Goal: Information Seeking & Learning: Learn about a topic

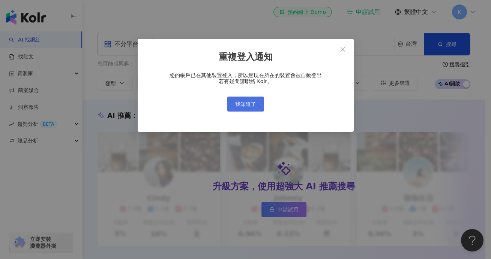
click at [246, 102] on span "我知道了" at bounding box center [245, 104] width 21 height 6
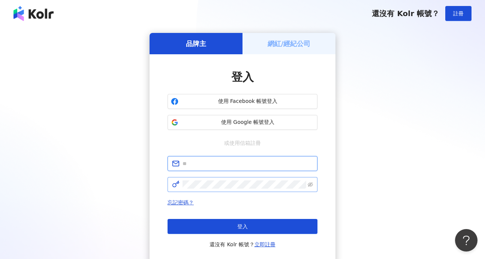
drag, startPoint x: 227, startPoint y: 163, endPoint x: 192, endPoint y: 192, distance: 45.3
click at [227, 163] on input "text" at bounding box center [248, 164] width 130 height 8
paste input "**********"
type input "**********"
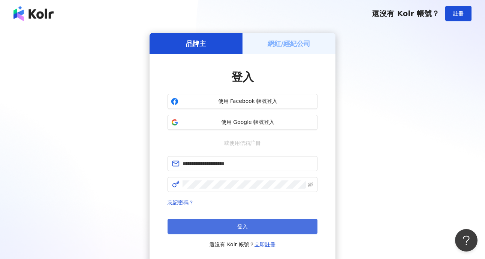
click at [259, 226] on button "登入" at bounding box center [243, 226] width 150 height 15
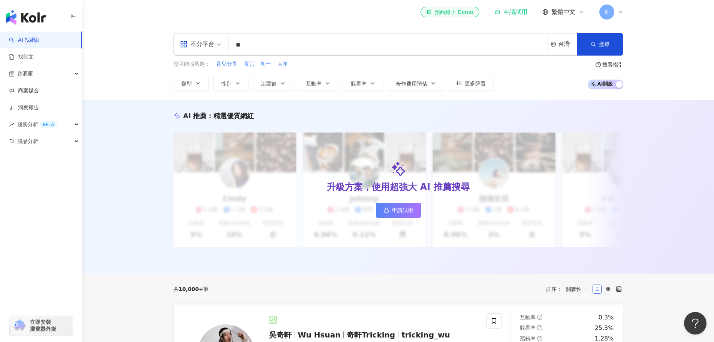
type input "*"
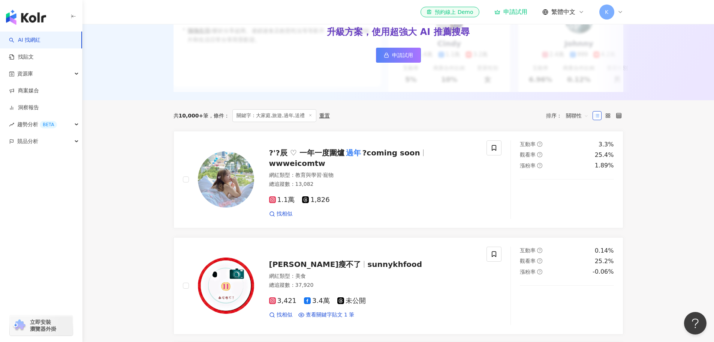
scroll to position [150, 0]
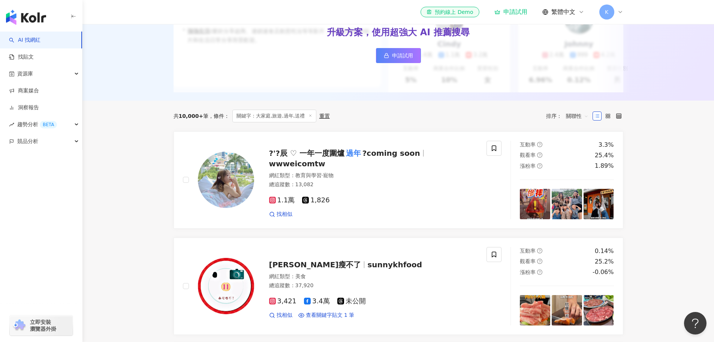
click at [485, 122] on span "關聯性" at bounding box center [577, 116] width 22 height 12
click at [485, 175] on div "互動率" at bounding box center [577, 175] width 19 height 8
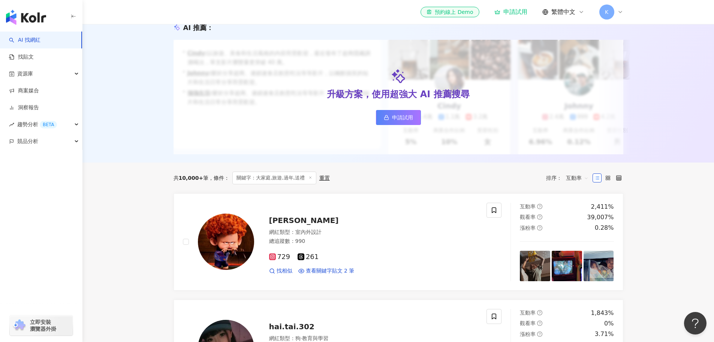
scroll to position [75, 0]
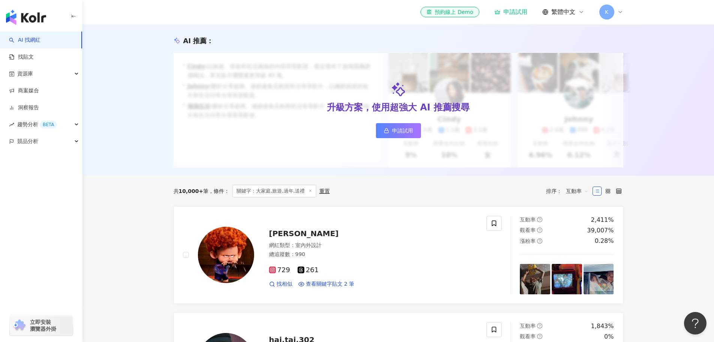
click at [485, 197] on span "互動率" at bounding box center [577, 191] width 22 height 12
click at [485, 225] on div "追蹤數" at bounding box center [577, 224] width 19 height 8
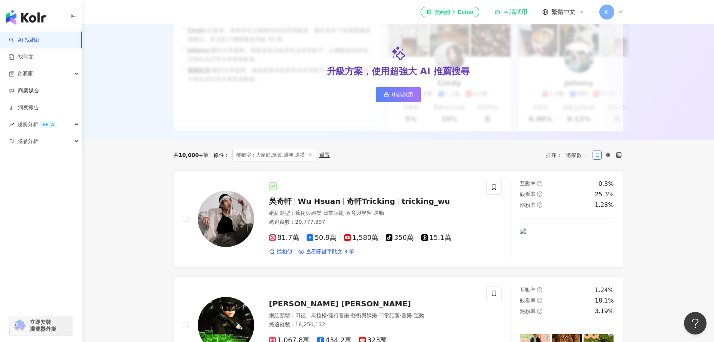
scroll to position [112, 0]
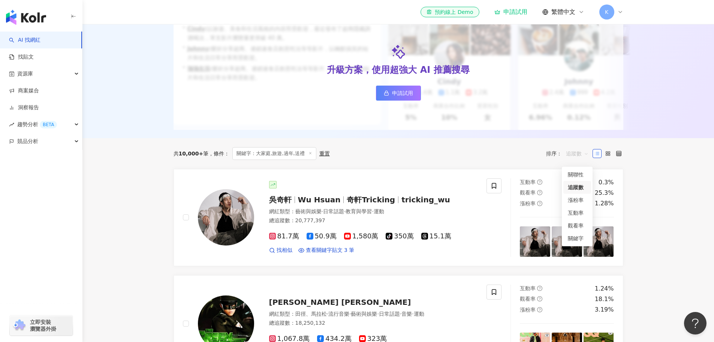
click at [485, 157] on span "追蹤數" at bounding box center [577, 153] width 22 height 12
click at [485, 176] on div "關聯性" at bounding box center [577, 174] width 19 height 8
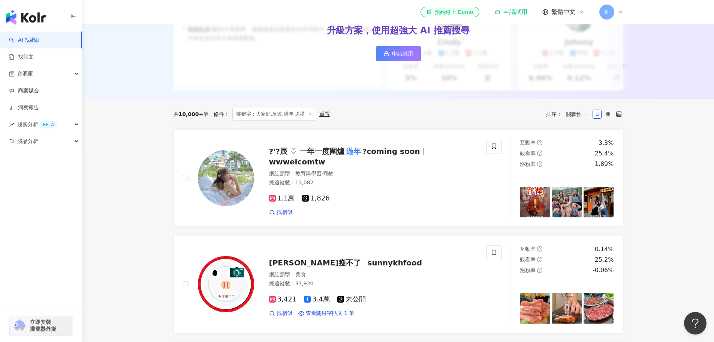
scroll to position [150, 0]
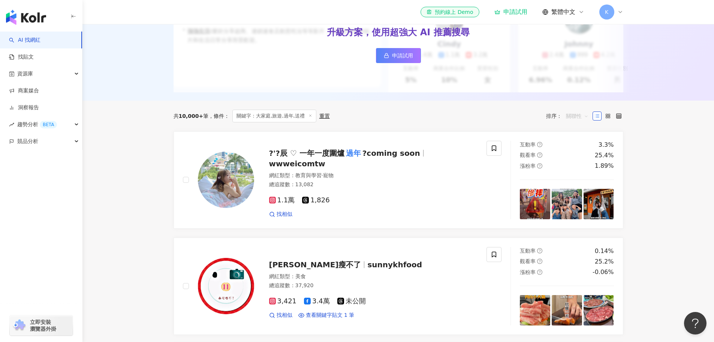
click at [485, 122] on span "關聯性" at bounding box center [577, 116] width 22 height 12
click at [485, 148] on div "追蹤數" at bounding box center [577, 149] width 19 height 8
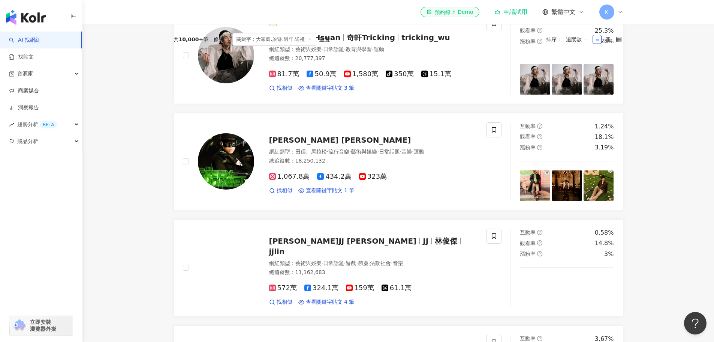
scroll to position [75, 0]
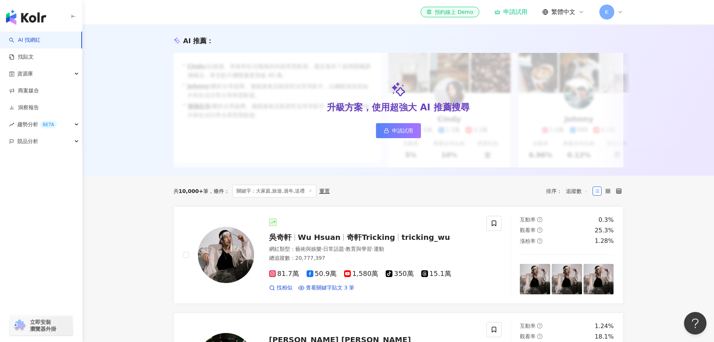
click at [485, 197] on span "追蹤數" at bounding box center [577, 191] width 22 height 12
click at [485, 259] on div "觀看率" at bounding box center [577, 263] width 19 height 8
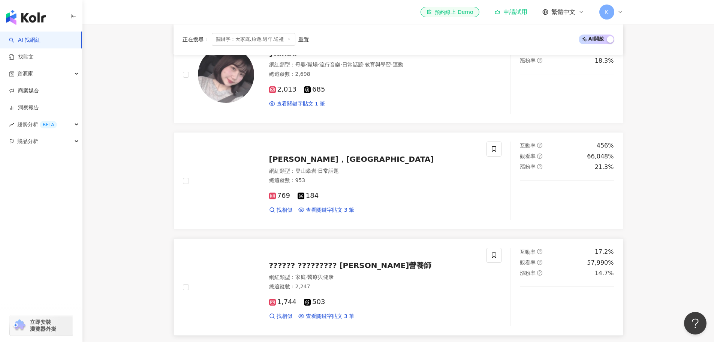
scroll to position [412, 0]
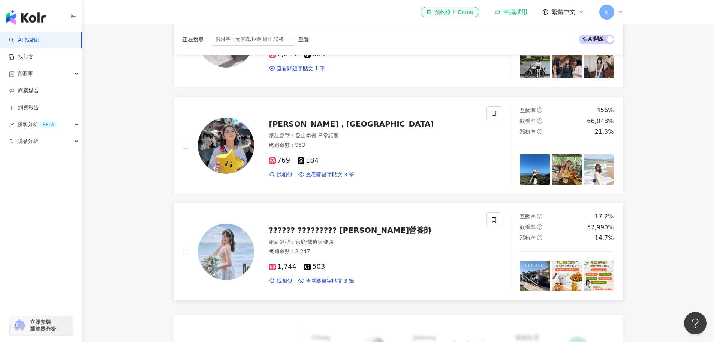
click at [371, 234] on span "?????? ????????? 吳宜庭營養師" at bounding box center [350, 229] width 163 height 9
click at [356, 234] on span "?????? ????????? 吳宜庭營養師" at bounding box center [350, 229] width 163 height 9
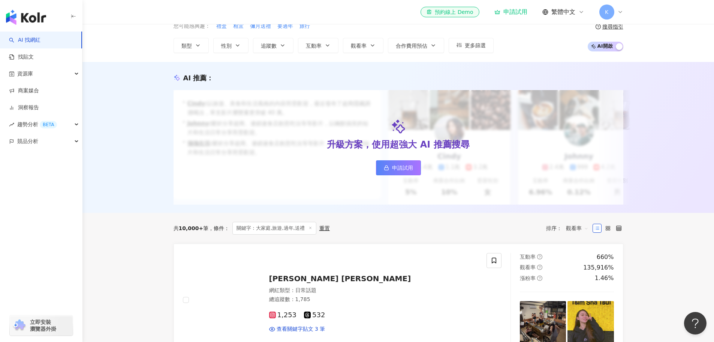
scroll to position [0, 0]
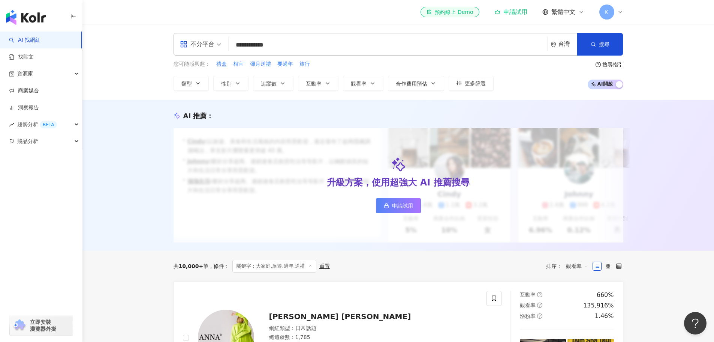
click at [331, 47] on input "**********" at bounding box center [388, 45] width 313 height 14
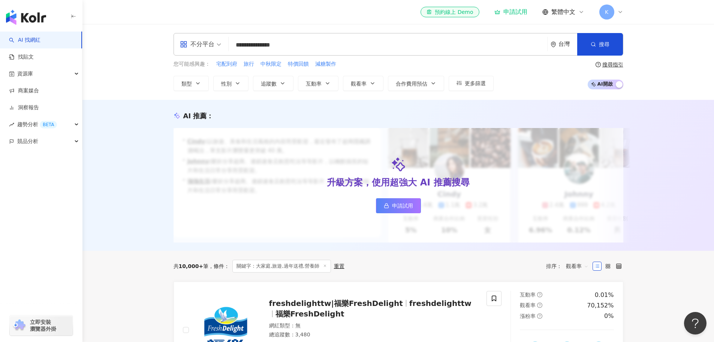
click at [269, 46] on input "**********" at bounding box center [388, 45] width 313 height 14
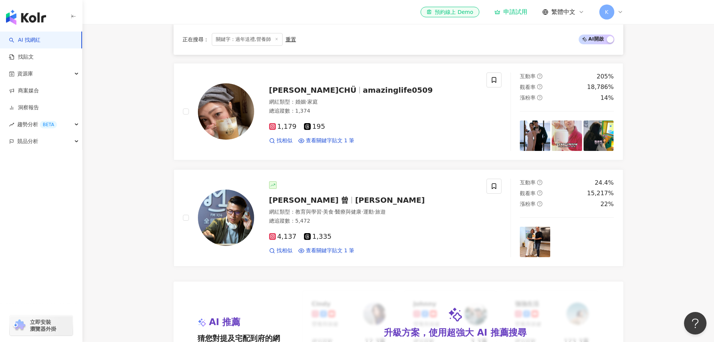
scroll to position [450, 0]
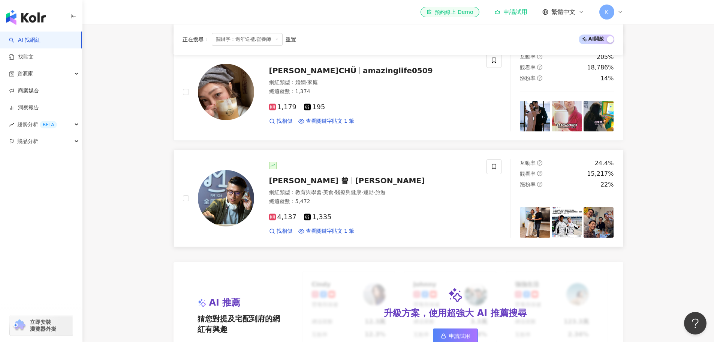
click at [295, 185] on span "荃鈺 曾" at bounding box center [312, 180] width 86 height 9
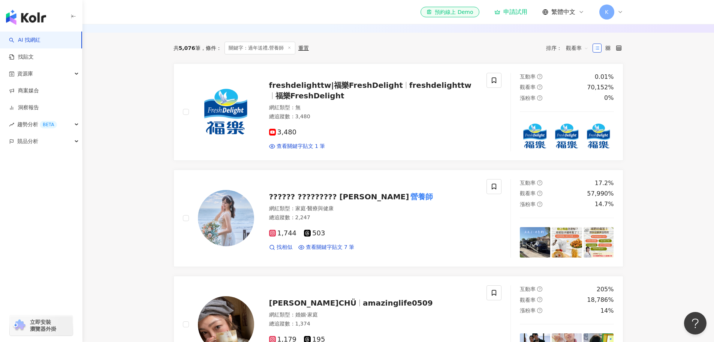
scroll to position [0, 0]
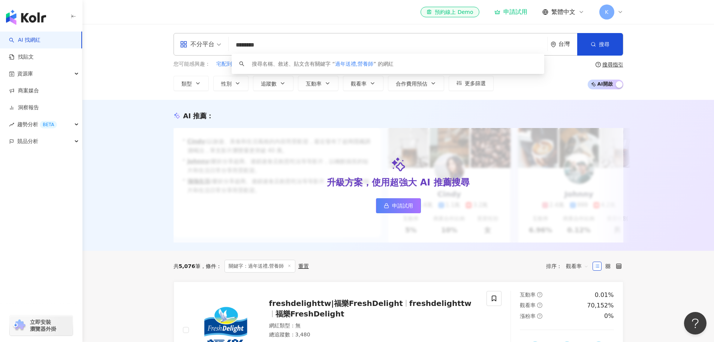
drag, startPoint x: 263, startPoint y: 47, endPoint x: 229, endPoint y: 45, distance: 33.4
click at [229, 45] on div "不分平台 ******** 台灣 搜尋 keyword 搜尋名稱、敘述、貼文含有關鍵字 “ 過年送禮,營養師 ” 的網紅" at bounding box center [399, 44] width 450 height 22
click at [293, 46] on input "***" at bounding box center [388, 45] width 313 height 14
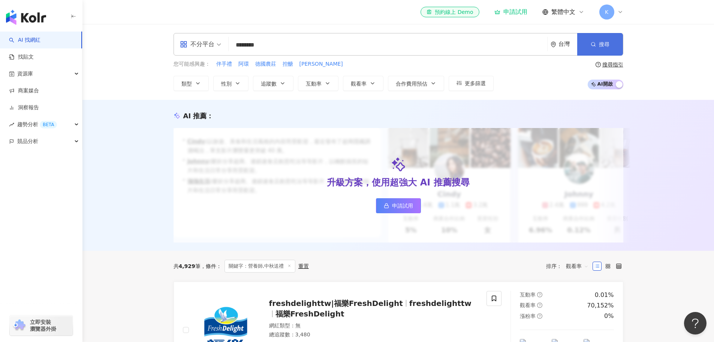
click at [485, 46] on line "button" at bounding box center [594, 45] width 1 height 1
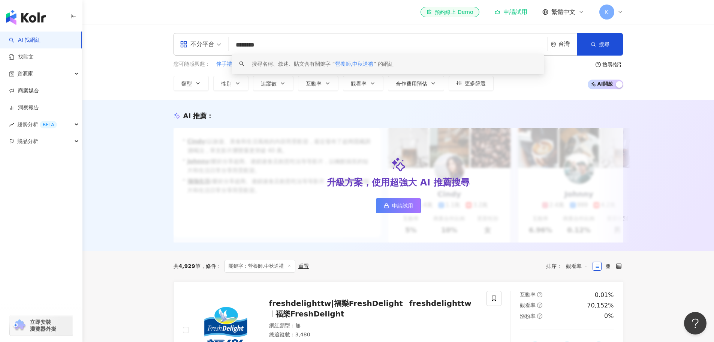
drag, startPoint x: 256, startPoint y: 46, endPoint x: 232, endPoint y: 40, distance: 24.7
click at [232, 40] on input "********" at bounding box center [388, 45] width 313 height 14
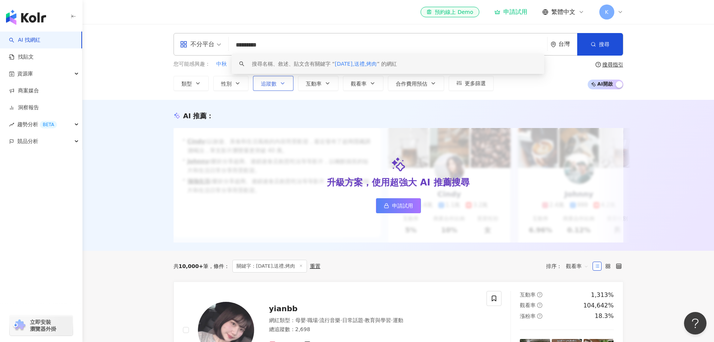
click at [282, 88] on button "追蹤數" at bounding box center [273, 83] width 40 height 15
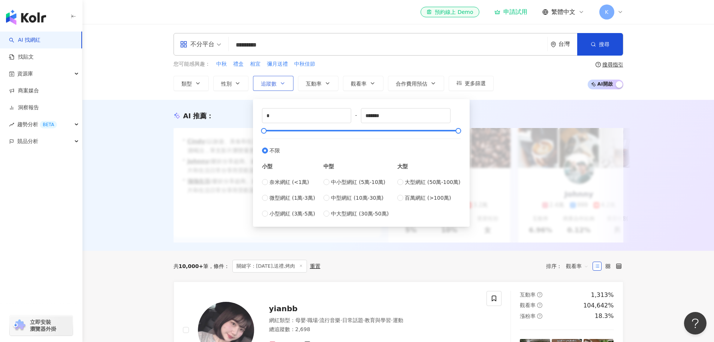
click at [269, 84] on span "追蹤數" at bounding box center [269, 84] width 16 height 6
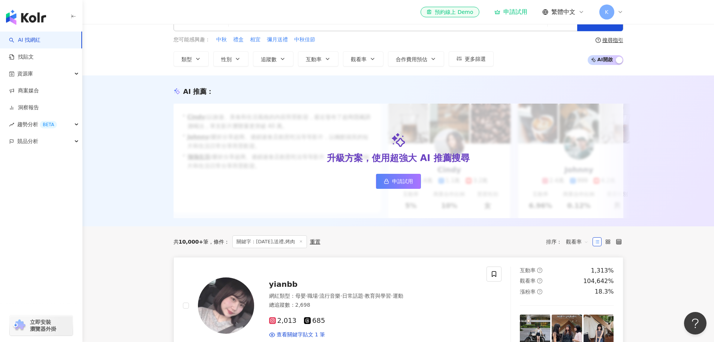
scroll to position [37, 0]
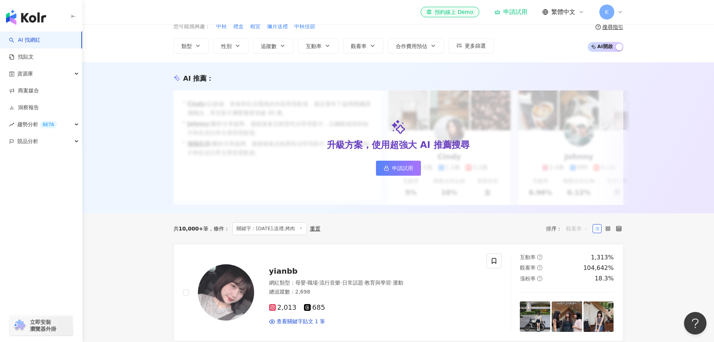
click at [485, 233] on span "觀看率" at bounding box center [577, 228] width 22 height 12
click at [485, 250] on div "關聯性" at bounding box center [577, 249] width 19 height 8
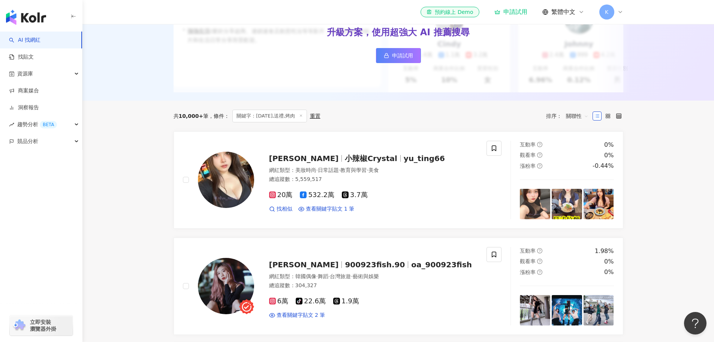
scroll to position [75, 0]
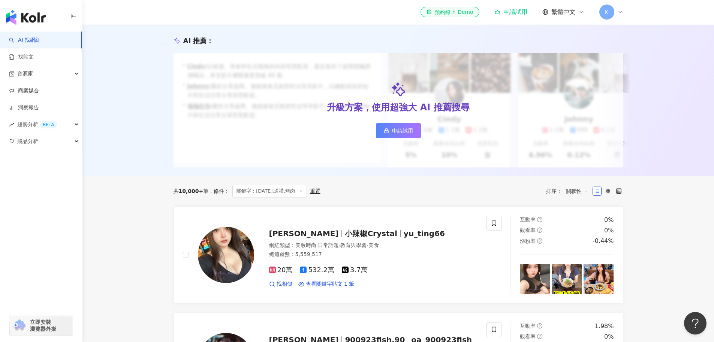
click at [485, 193] on span "關聯性" at bounding box center [577, 191] width 22 height 12
click at [485, 250] on div "互動率" at bounding box center [577, 250] width 19 height 8
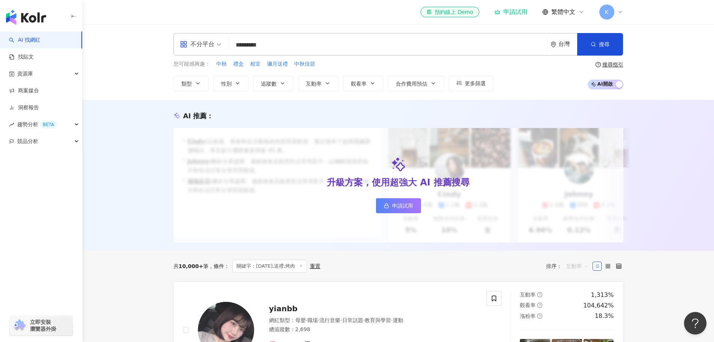
click at [485, 259] on span "互動率" at bounding box center [577, 266] width 22 height 12
click at [485, 256] on div "關鍵字" at bounding box center [577, 256] width 19 height 8
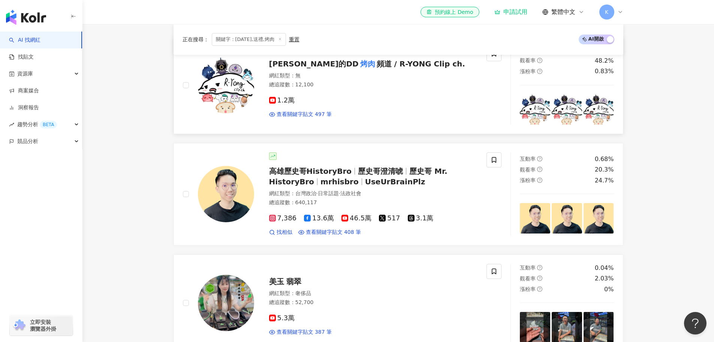
scroll to position [262, 0]
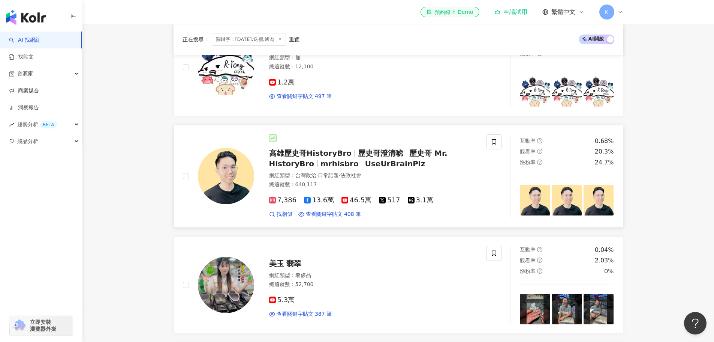
click at [370, 168] on span "UseUrBrainPlz" at bounding box center [395, 163] width 60 height 9
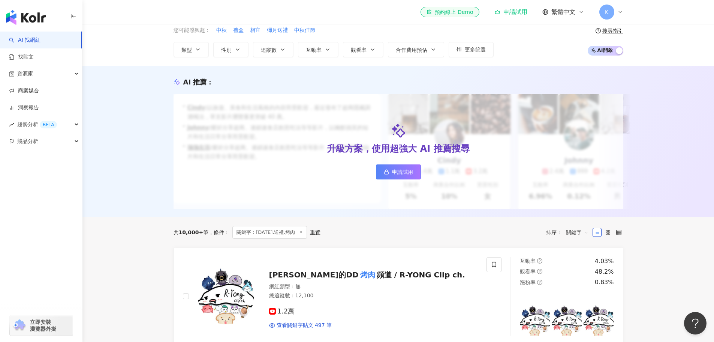
scroll to position [0, 0]
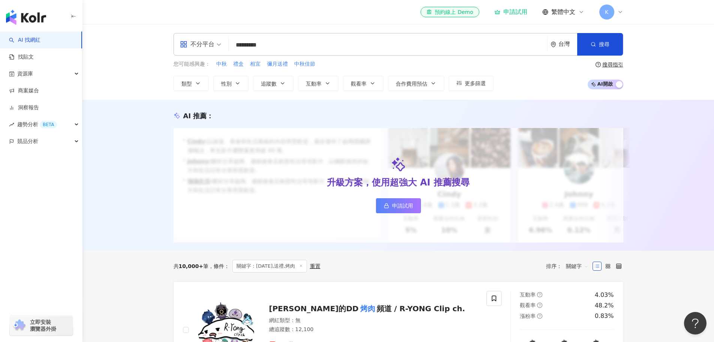
click at [296, 47] on input "*********" at bounding box center [388, 45] width 313 height 14
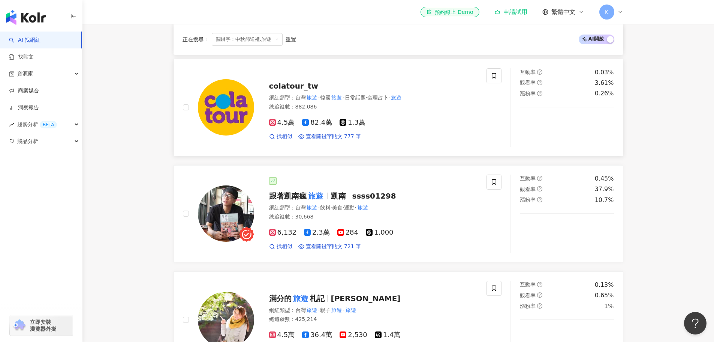
scroll to position [450, 0]
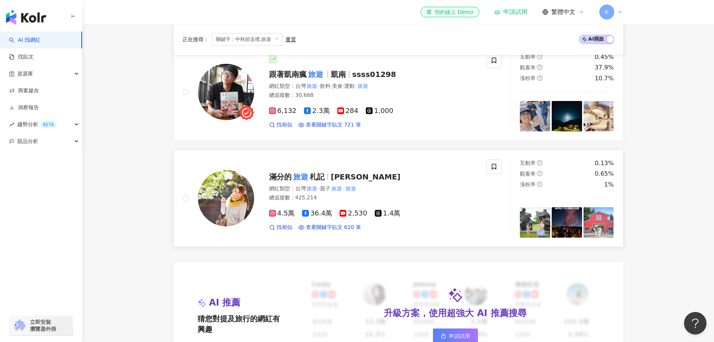
click at [340, 179] on span "吳盈棻" at bounding box center [366, 176] width 70 height 9
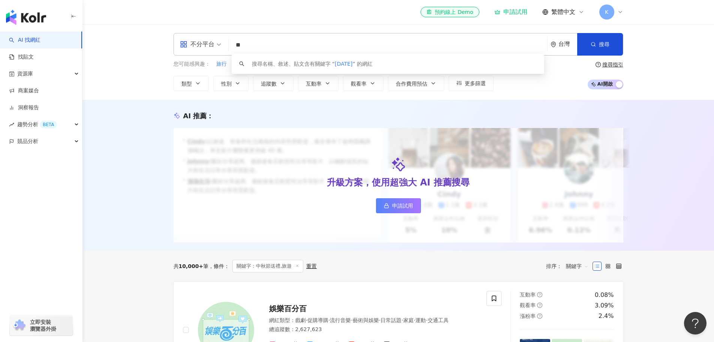
type input "*"
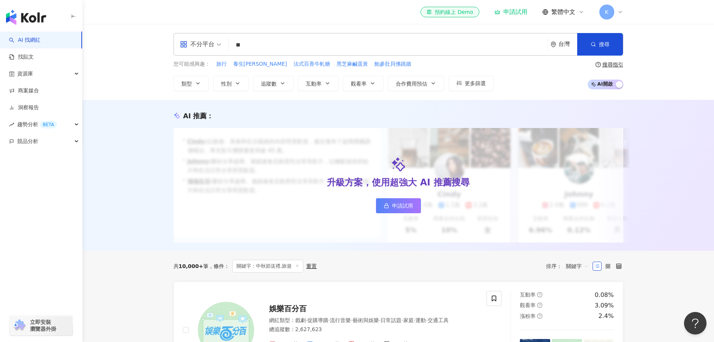
type input "*"
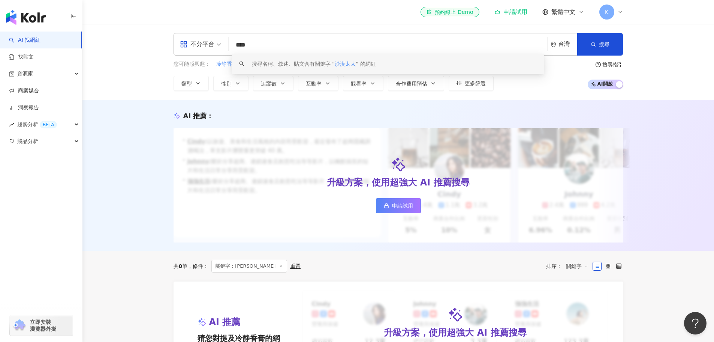
drag, startPoint x: 223, startPoint y: 39, endPoint x: 200, endPoint y: 39, distance: 23.6
click at [167, 36] on div "不分平台 **** 台灣 搜尋 keyword 搜尋名稱、敘述、貼文含有關鍵字 “ 沙漠太太 ” 的網紅 您可能感興趣： 冷静香膏 日本名字 湯姆先生 西方名…" at bounding box center [399, 62] width 480 height 58
paste input "*******"
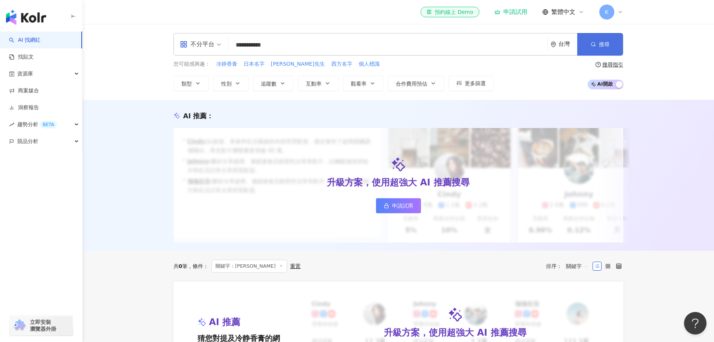
click at [485, 45] on icon "button" at bounding box center [593, 44] width 5 height 5
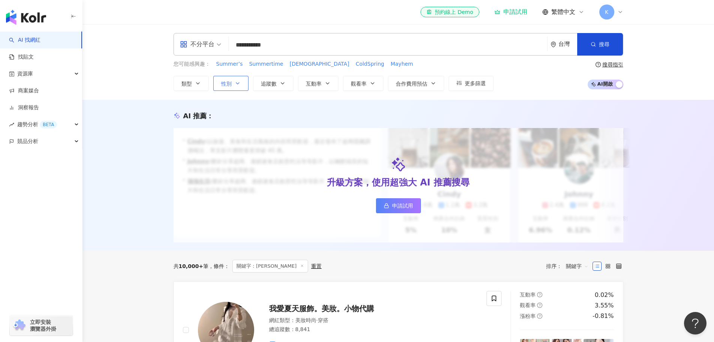
click at [232, 85] on button "性別" at bounding box center [230, 83] width 35 height 15
click at [219, 130] on div "不限 女 男 其他" at bounding box center [258, 136] width 80 height 66
click at [477, 88] on button "更多篩選" at bounding box center [471, 83] width 45 height 15
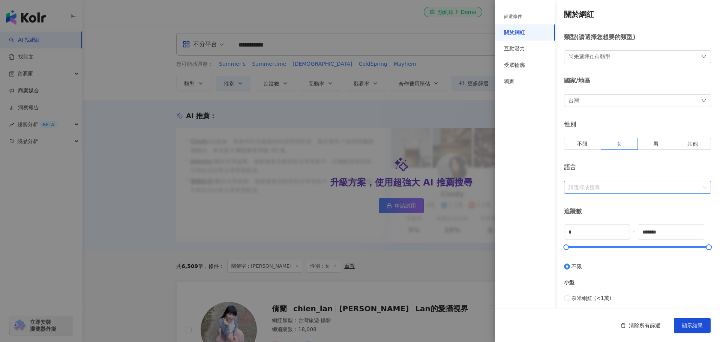
click at [485, 190] on div at bounding box center [633, 187] width 136 height 6
click at [454, 259] on div at bounding box center [360, 171] width 720 height 342
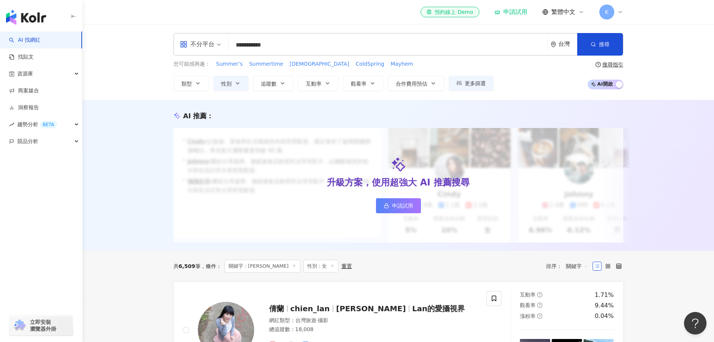
click at [217, 42] on span "不分平台" at bounding box center [200, 44] width 41 height 12
click at [215, 82] on div "Instagram" at bounding box center [203, 78] width 42 height 9
click at [421, 45] on input "**********" at bounding box center [391, 45] width 306 height 14
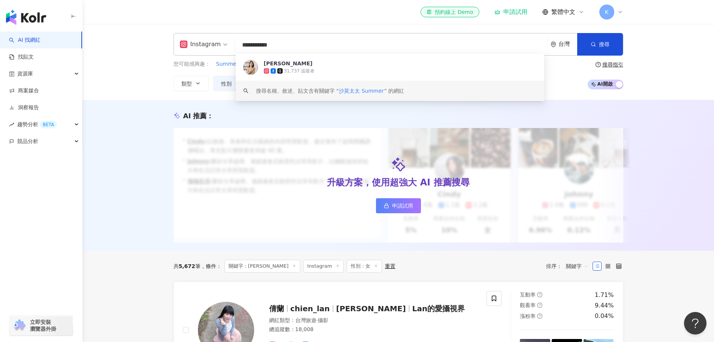
click at [485, 259] on span "關鍵字" at bounding box center [577, 266] width 22 height 12
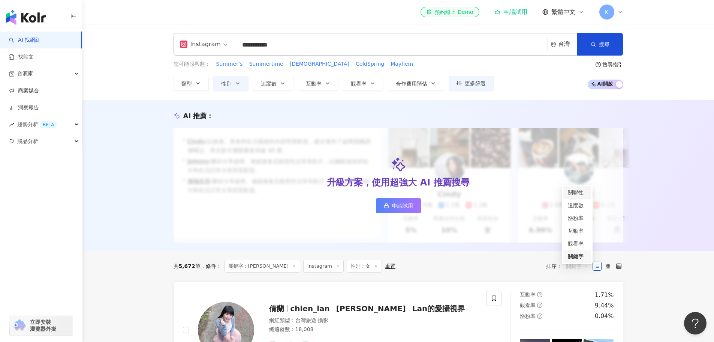
click at [485, 192] on div "關聯性" at bounding box center [577, 192] width 19 height 8
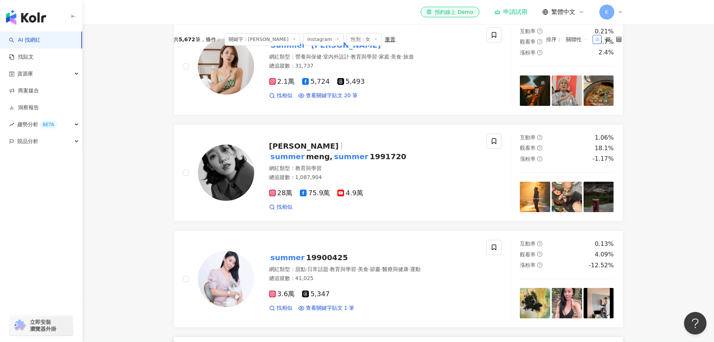
scroll to position [375, 0]
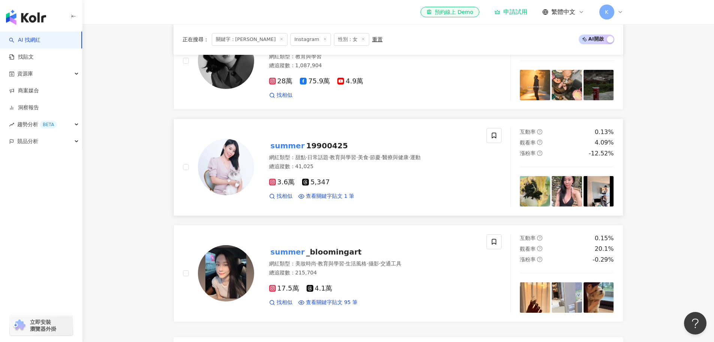
click at [294, 151] on mark "summer" at bounding box center [287, 145] width 37 height 12
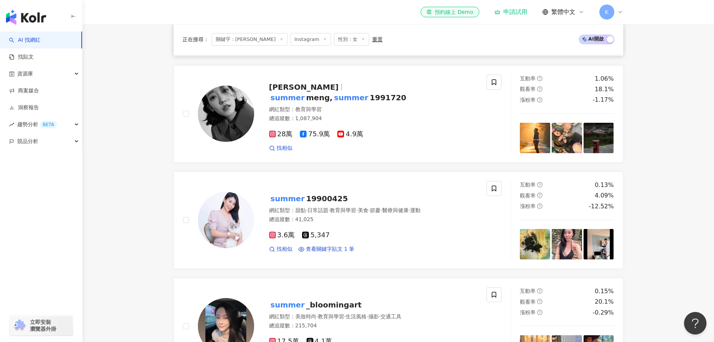
scroll to position [225, 0]
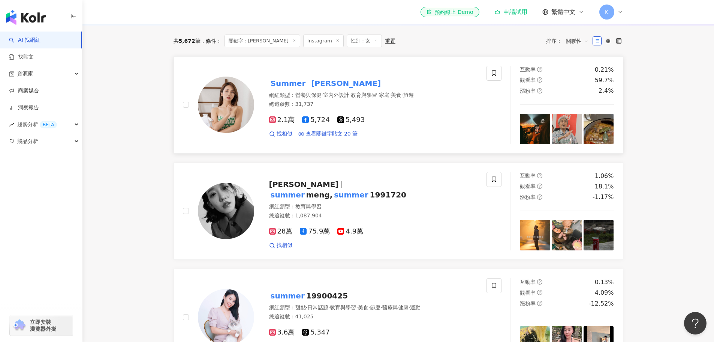
click at [310, 87] on mark "沙莫太太" at bounding box center [346, 83] width 73 height 12
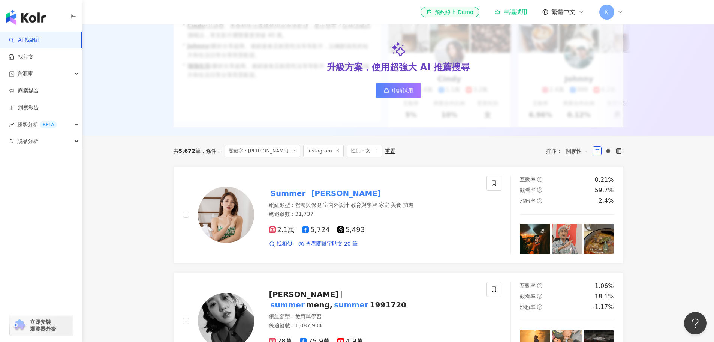
scroll to position [0, 0]
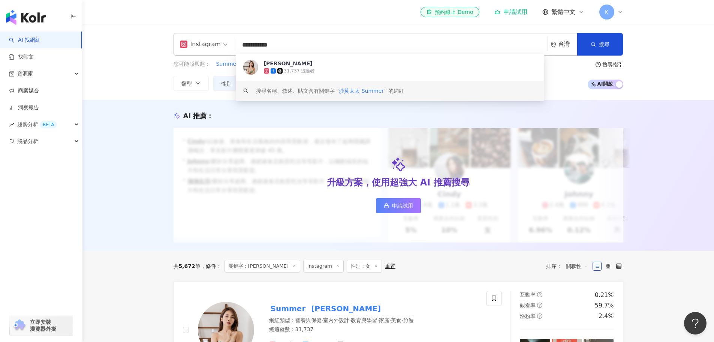
drag, startPoint x: 302, startPoint y: 46, endPoint x: 203, endPoint y: 38, distance: 99.3
click at [203, 38] on div "**********" at bounding box center [399, 44] width 450 height 22
paste input "search"
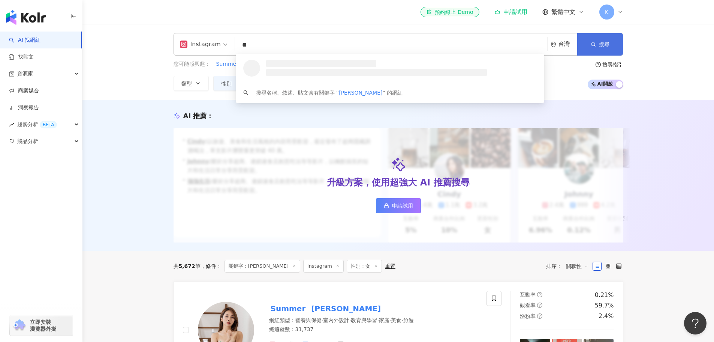
click at [485, 43] on span "搜尋" at bounding box center [604, 44] width 10 height 6
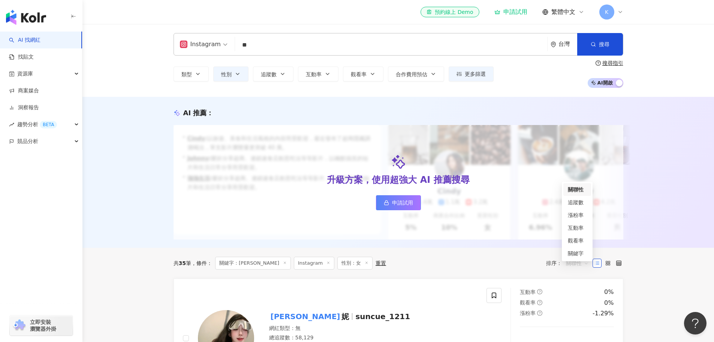
click at [485, 259] on span "關聯性" at bounding box center [577, 263] width 22 height 12
click at [366, 259] on line at bounding box center [367, 263] width 2 height 2
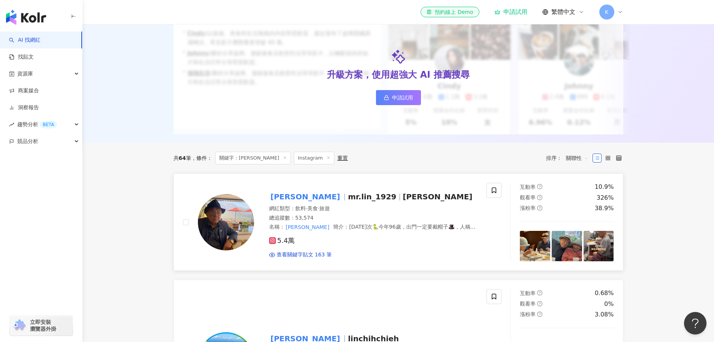
scroll to position [187, 0]
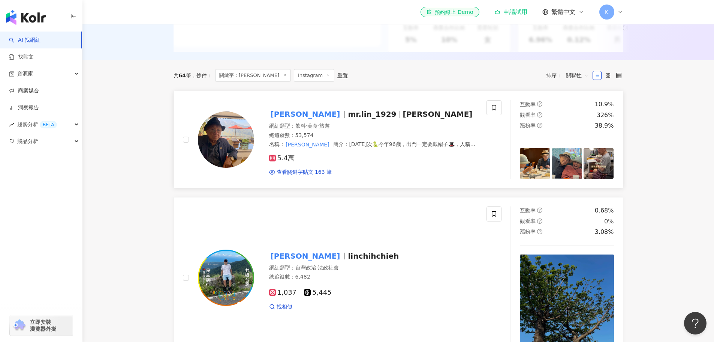
click at [348, 118] on span "mr.lin_1929" at bounding box center [372, 113] width 48 height 9
click at [179, 198] on div "林桑 mr.lin_1929 林さん 網紅類型 ： 飲料 · 美食 · 旅遊 總追蹤數 ： 53,574 名稱 ： 林桑 簡介 ： 18年次🐍今年96歲，出門…" at bounding box center [399, 341] width 450 height 501
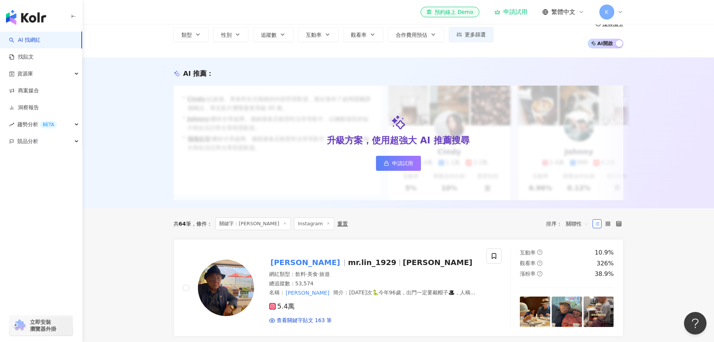
scroll to position [0, 0]
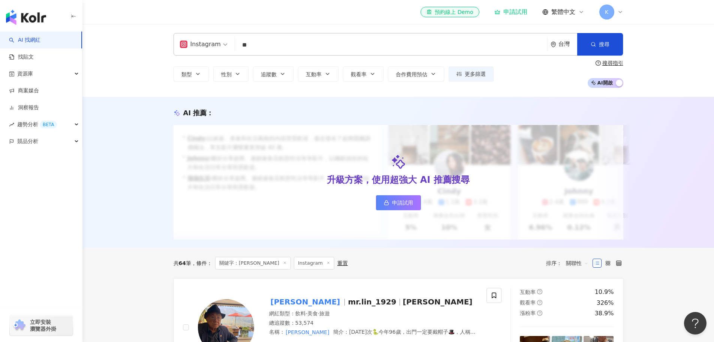
click at [485, 198] on div "AI 推薦 ： 升級方案，使用超強大 AI 推薦搜尋 申請試用 • Cindy : 以旅遊、美食和生活風格的內容而受歡迎，最近發布了超商隱藏調酒喝法，單支影片…" at bounding box center [398, 172] width 632 height 151
click at [289, 44] on input "**" at bounding box center [391, 45] width 306 height 14
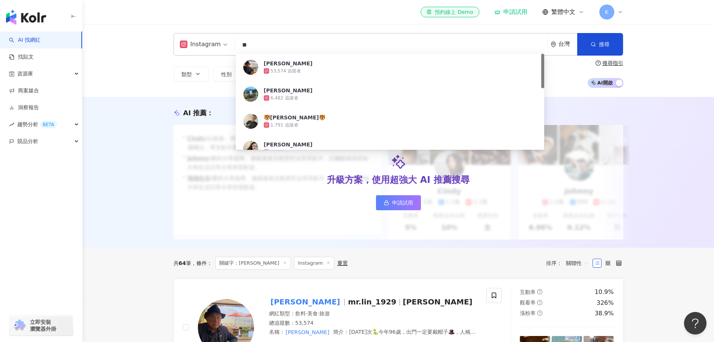
type input "*"
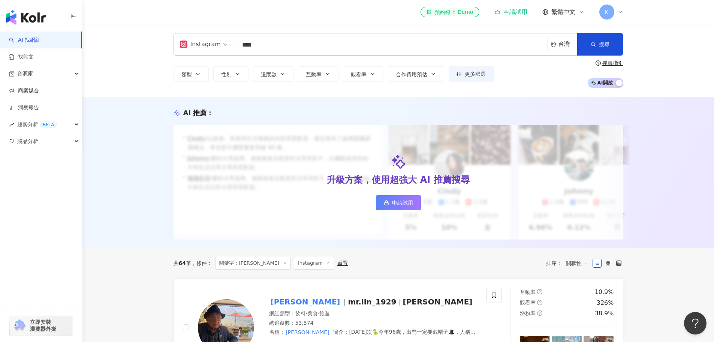
type input "****"
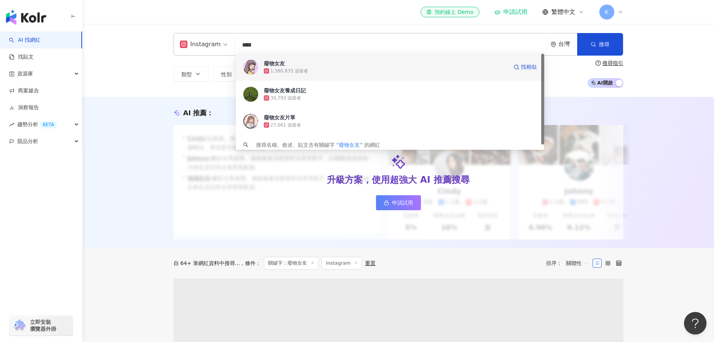
click at [373, 65] on span "廢物女友" at bounding box center [349, 63] width 171 height 7
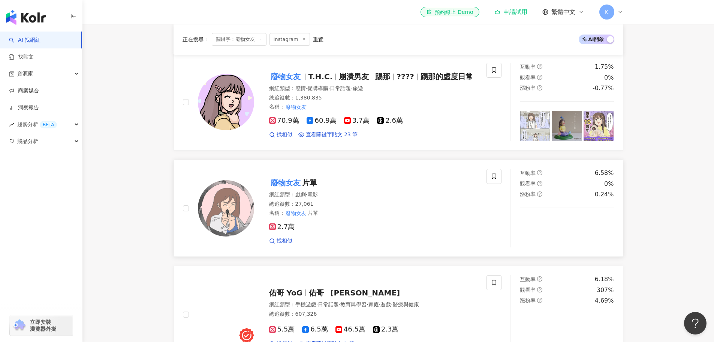
scroll to position [337, 0]
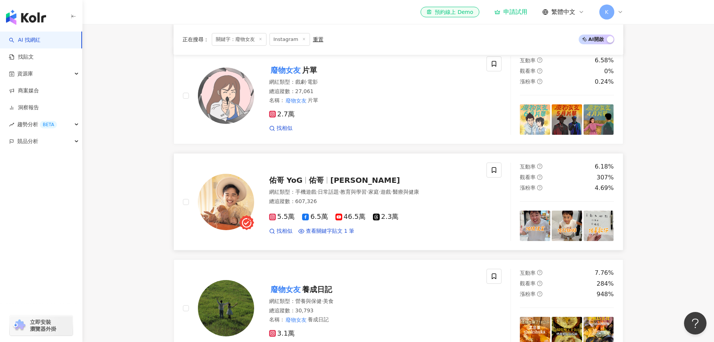
click at [346, 184] on span "Yogurt佑哥" at bounding box center [365, 179] width 70 height 9
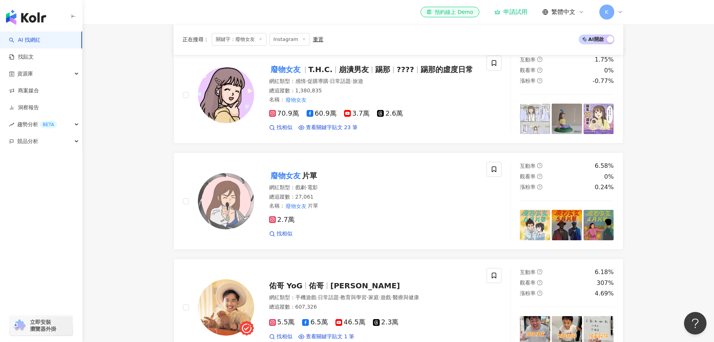
scroll to position [225, 0]
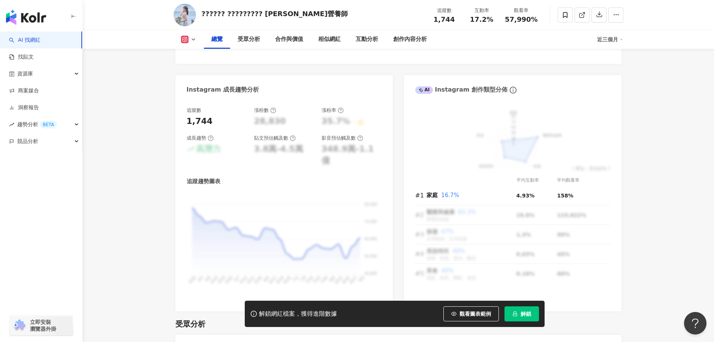
scroll to position [412, 0]
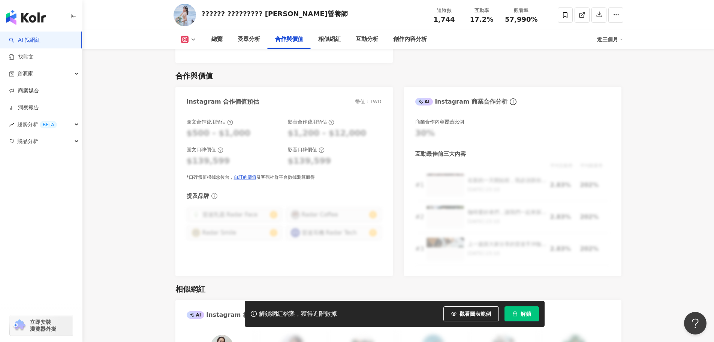
scroll to position [1162, 0]
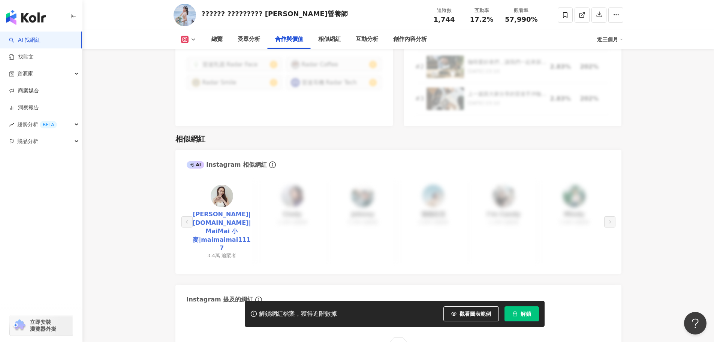
click at [228, 226] on link "小麥MaiMai|MaiMai.Fans|MaiMai 小麥|maimaimai1117" at bounding box center [222, 231] width 58 height 42
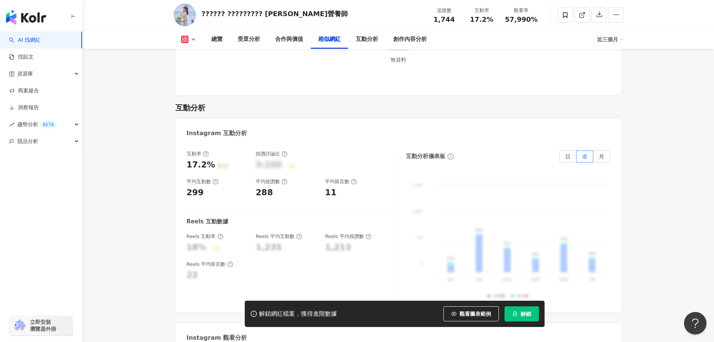
scroll to position [1488, 0]
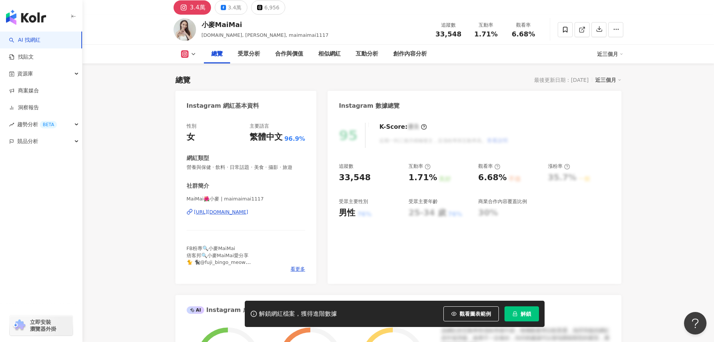
scroll to position [150, 0]
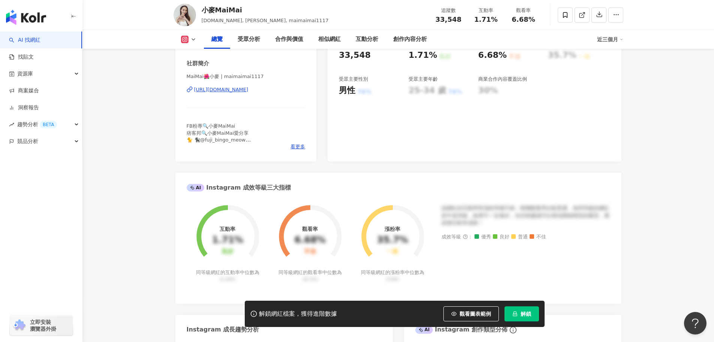
click at [249, 90] on div "https://www.instagram.com/maimaimai1117/" at bounding box center [221, 89] width 54 height 7
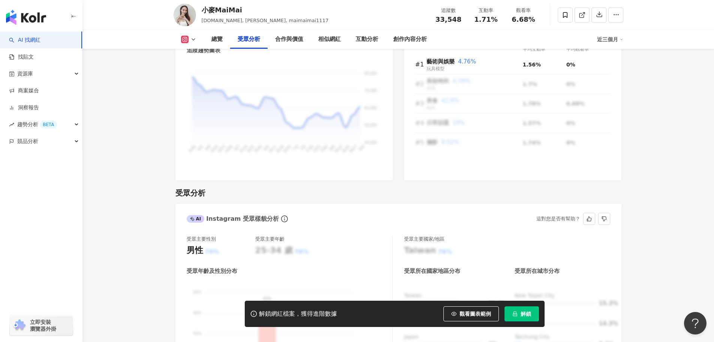
scroll to position [637, 0]
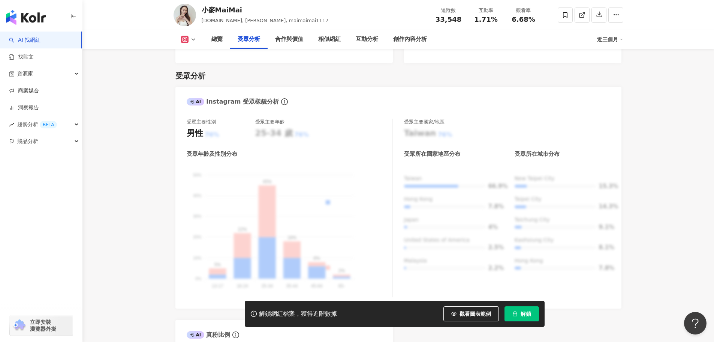
click at [569, 309] on div "解鎖網紅檔案，獲得進階數據 觀看圖表範例 點擊後模糊區塊會顯示範例資料，僅提供預覽非真實數據 解鎖" at bounding box center [357, 313] width 714 height 26
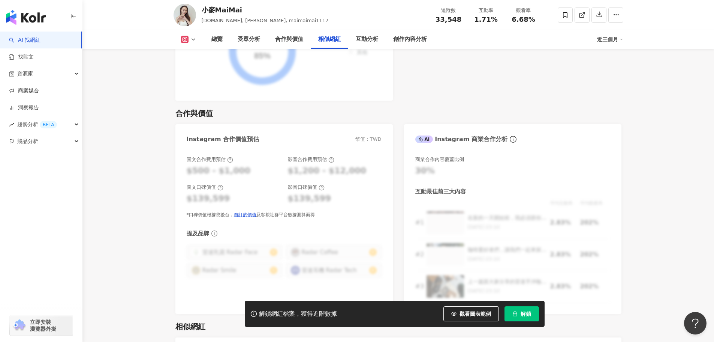
scroll to position [1237, 0]
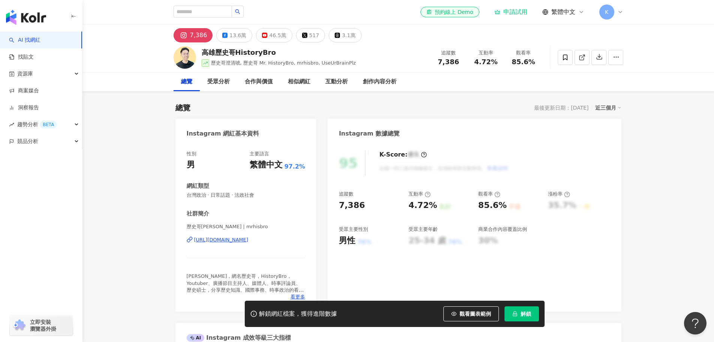
click at [244, 52] on div "高雄歷史哥HistoryBro" at bounding box center [279, 52] width 154 height 9
click at [249, 240] on div "https://www.instagram.com/mrhisbro/" at bounding box center [221, 239] width 54 height 7
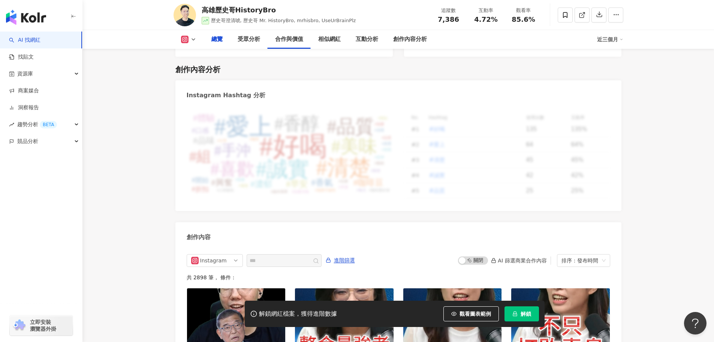
scroll to position [240, 0]
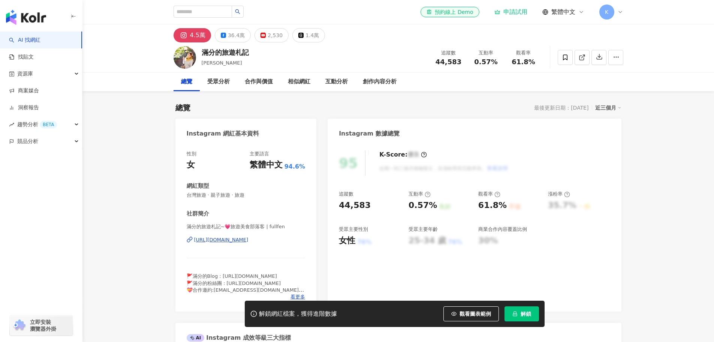
click at [249, 240] on div "https://www.instagram.com/fullfen/" at bounding box center [221, 239] width 54 height 7
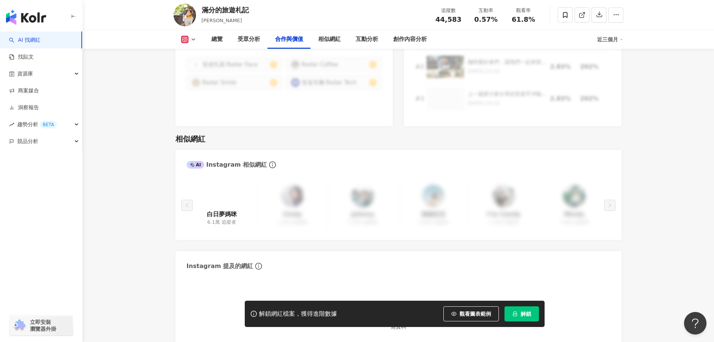
scroll to position [1237, 0]
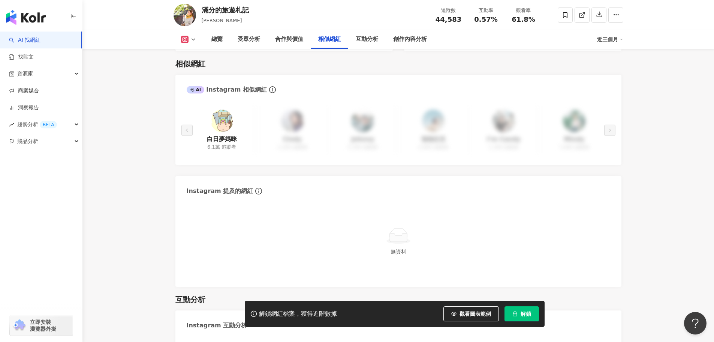
click at [227, 113] on img at bounding box center [222, 120] width 22 height 22
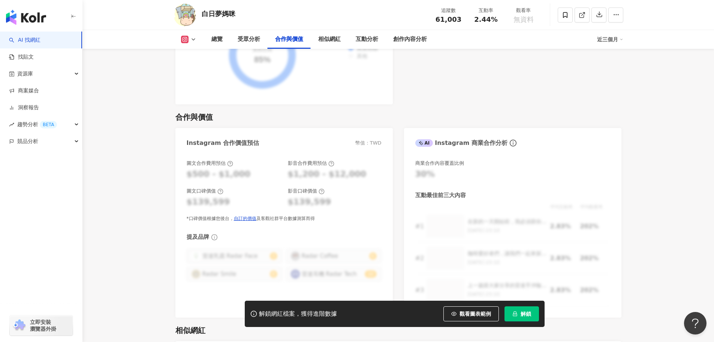
scroll to position [1162, 0]
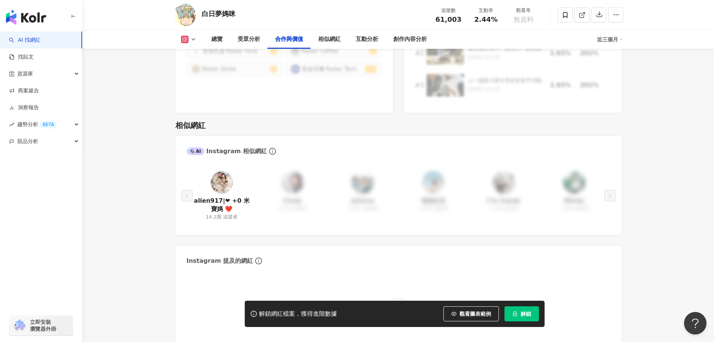
click at [229, 171] on img at bounding box center [222, 182] width 22 height 22
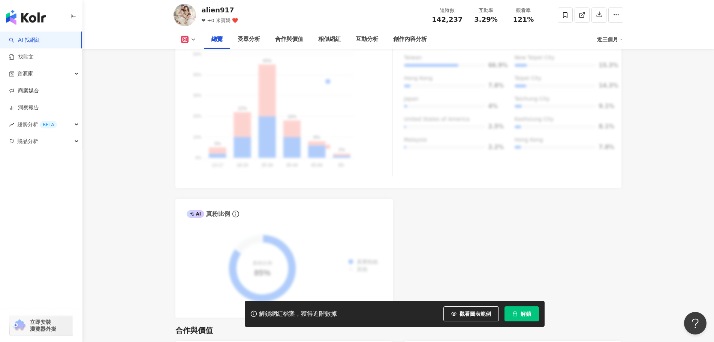
scroll to position [37, 0]
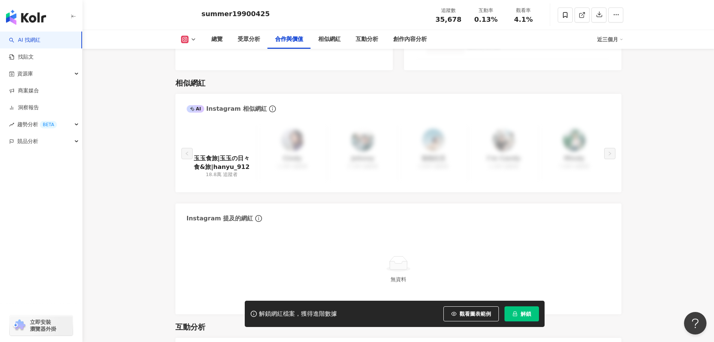
scroll to position [1200, 0]
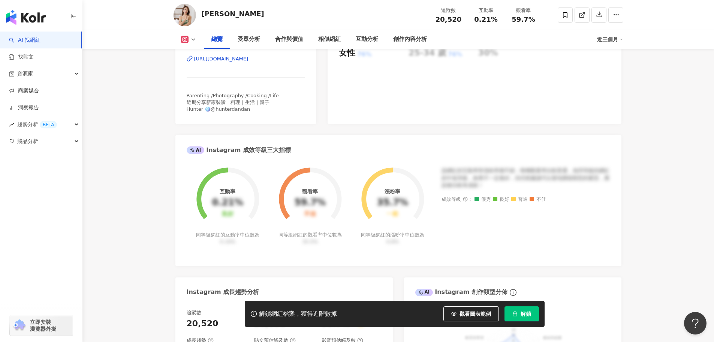
scroll to position [375, 0]
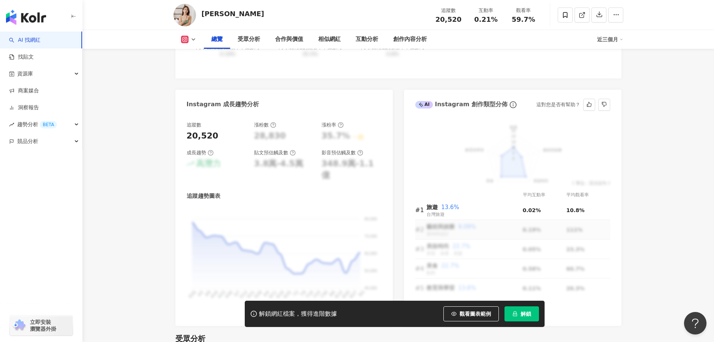
click at [444, 227] on td "藝術與娛樂 9.09% 室內外設計" at bounding box center [475, 229] width 96 height 19
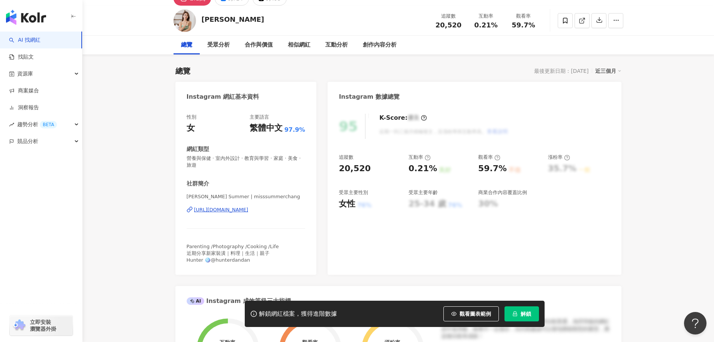
scroll to position [0, 0]
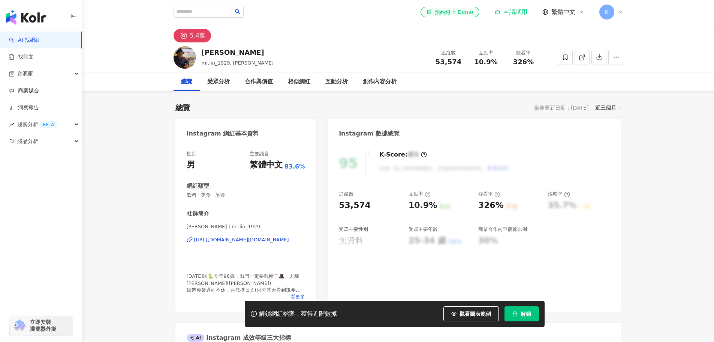
scroll to position [75, 0]
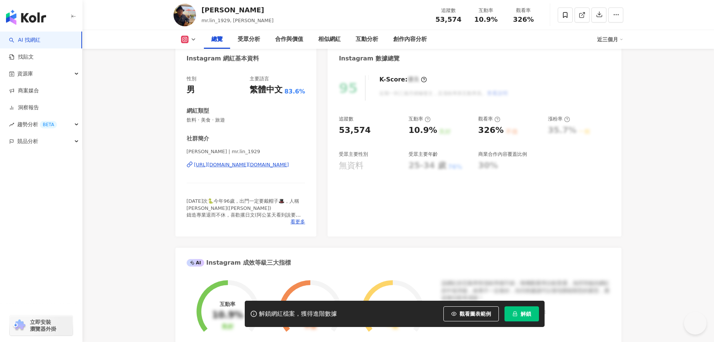
click at [256, 161] on div "https://www.instagram.com/mr.lin_1929/" at bounding box center [241, 164] width 95 height 7
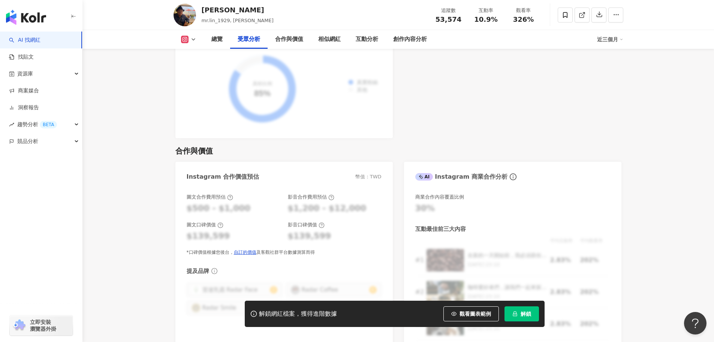
scroll to position [750, 0]
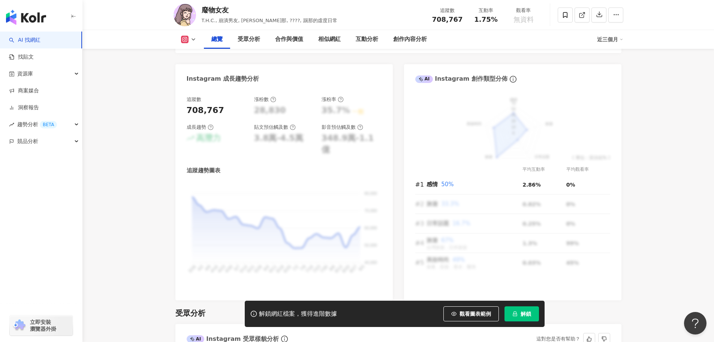
scroll to position [262, 0]
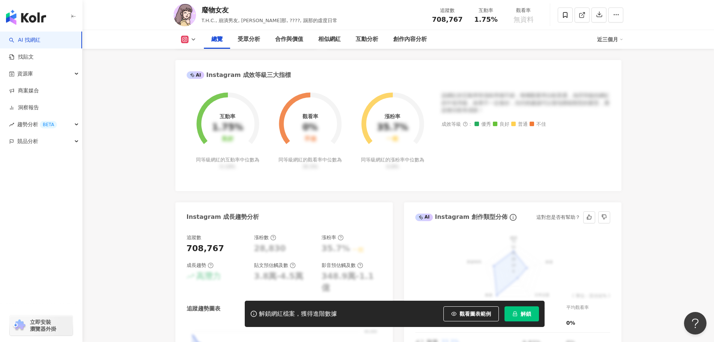
click at [513, 218] on icon "info-circle" at bounding box center [513, 216] width 1 height 3
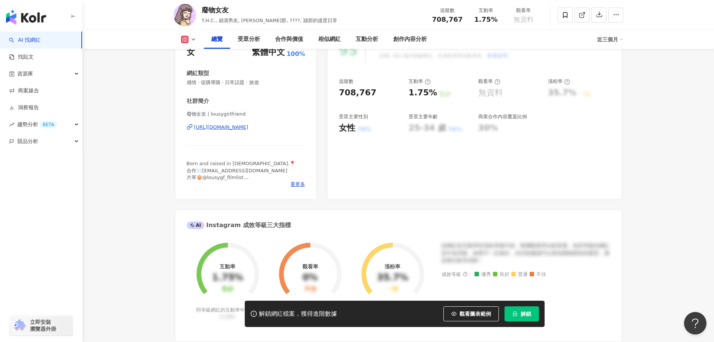
scroll to position [0, 0]
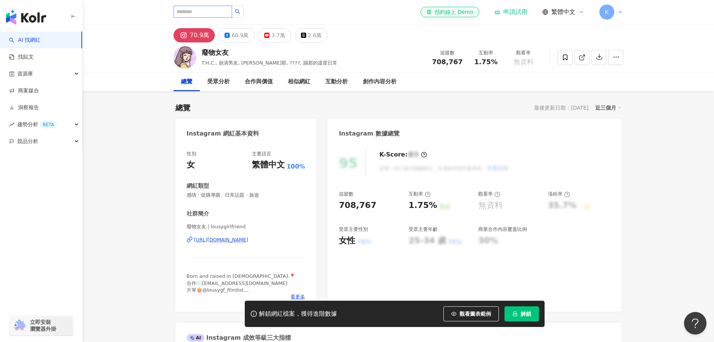
click at [219, 9] on input "search" at bounding box center [203, 12] width 58 height 12
type input "***"
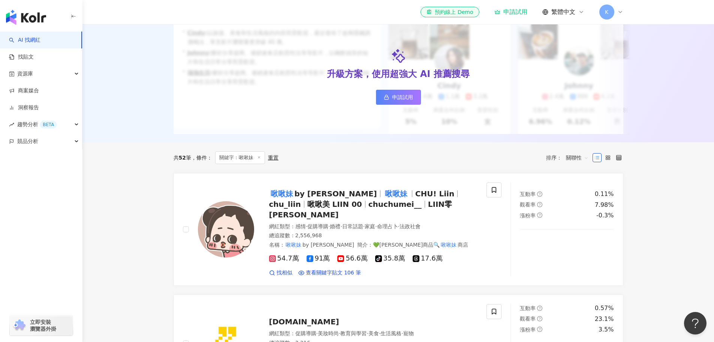
scroll to position [112, 0]
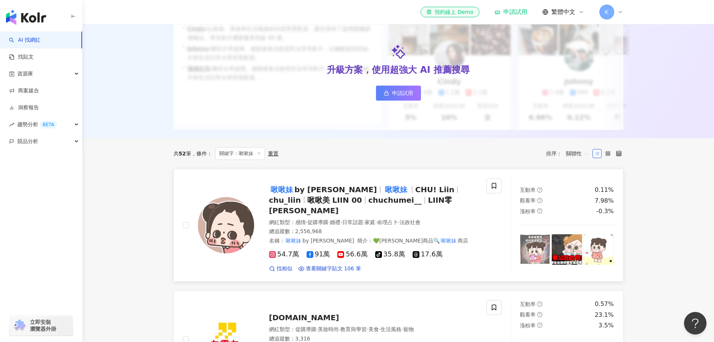
click at [364, 201] on span "LIIN零零" at bounding box center [360, 204] width 183 height 19
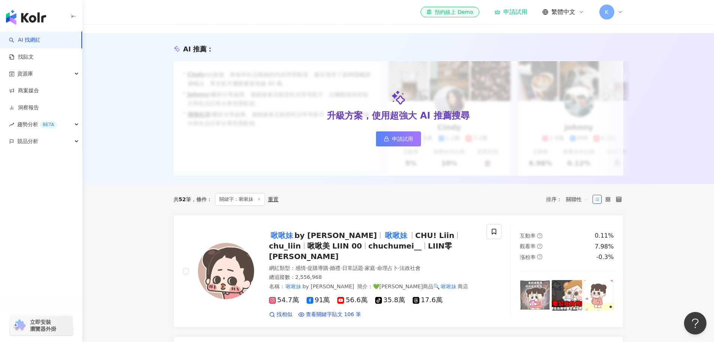
scroll to position [0, 0]
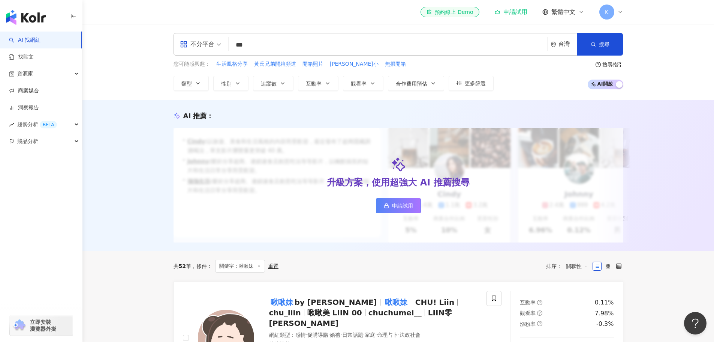
drag, startPoint x: 249, startPoint y: 43, endPoint x: 185, endPoint y: 33, distance: 64.9
click at [175, 31] on div "不分平台 *** 台灣 搜尋 af39f1d8-1a2e-4549-97aa-582b40598d10 啾啾妹 by LIIN tiktok-icon 2,5…" at bounding box center [398, 62] width 632 height 76
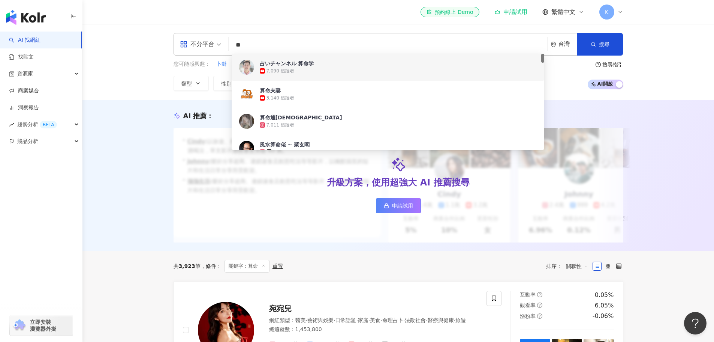
type input "*"
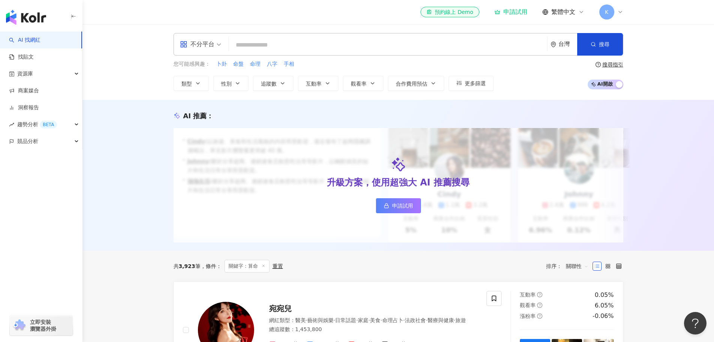
type input "*"
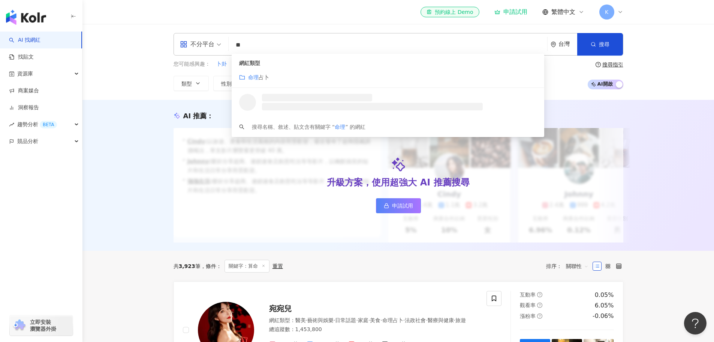
click at [253, 78] on mark "命理" at bounding box center [253, 77] width 10 height 6
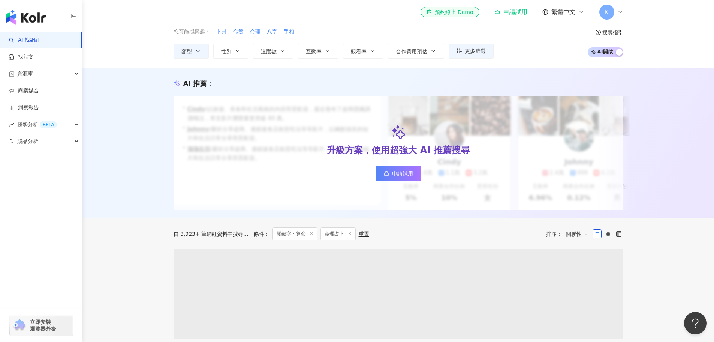
scroll to position [112, 0]
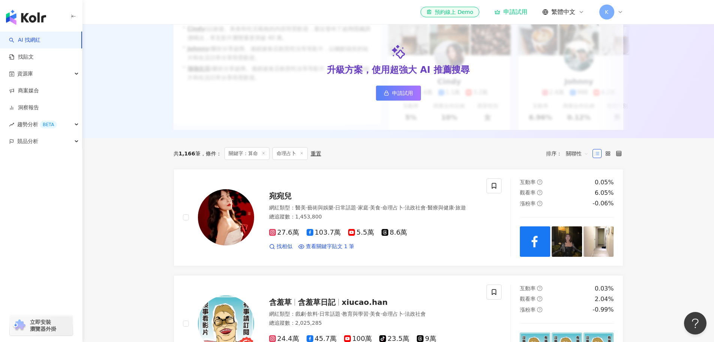
type input "**"
click at [264, 155] on icon at bounding box center [264, 153] width 4 height 4
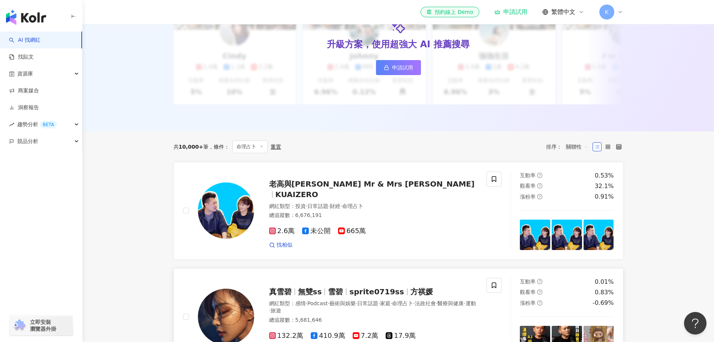
scroll to position [262, 0]
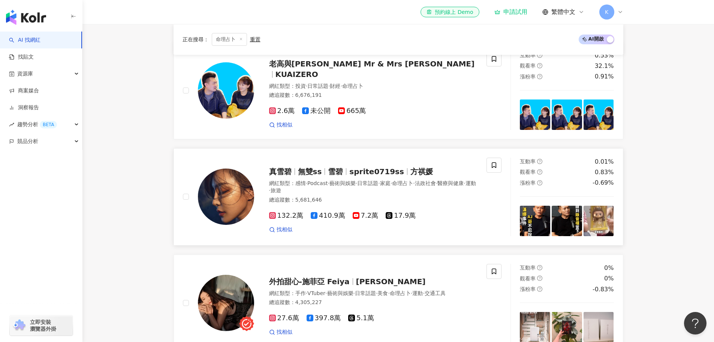
click at [317, 176] on span "無雙ss" at bounding box center [310, 171] width 24 height 9
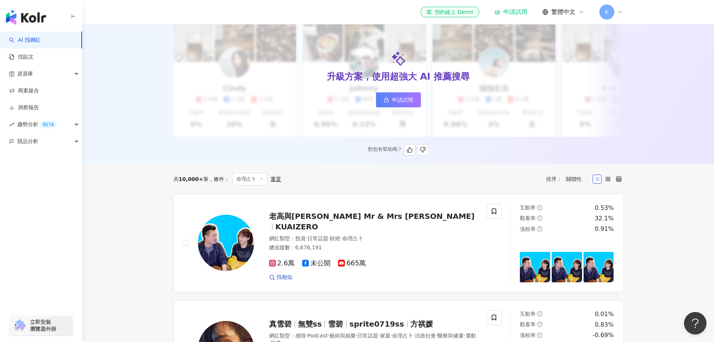
scroll to position [37, 0]
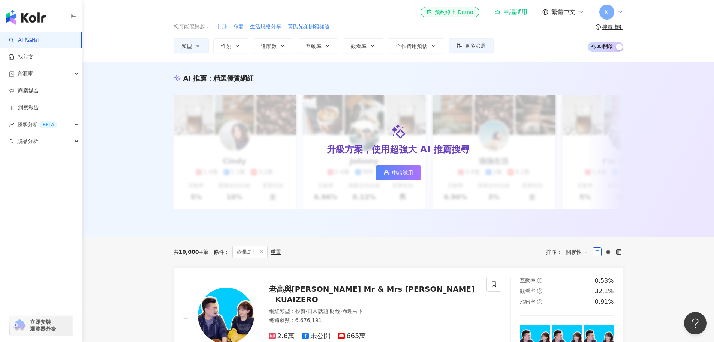
click at [566, 258] on span "關聯性" at bounding box center [577, 252] width 22 height 12
click at [582, 192] on div "追蹤數" at bounding box center [577, 191] width 19 height 8
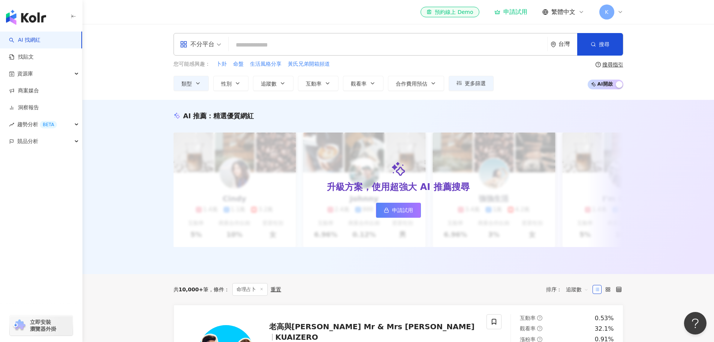
click at [278, 42] on input "search" at bounding box center [388, 45] width 313 height 14
drag, startPoint x: 220, startPoint y: 63, endPoint x: 227, endPoint y: 63, distance: 6.8
click at [227, 63] on div "您可能感興趣： 卜卦 命盤 生活風格分享 黃氏兄弟開箱頻道" at bounding box center [334, 64] width 320 height 8
click at [262, 41] on input "search" at bounding box center [388, 45] width 313 height 14
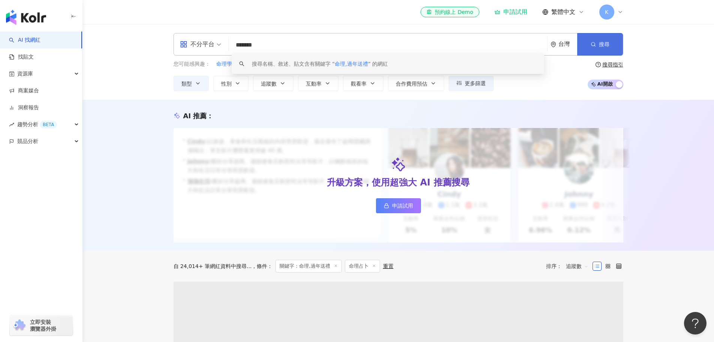
type input "*******"
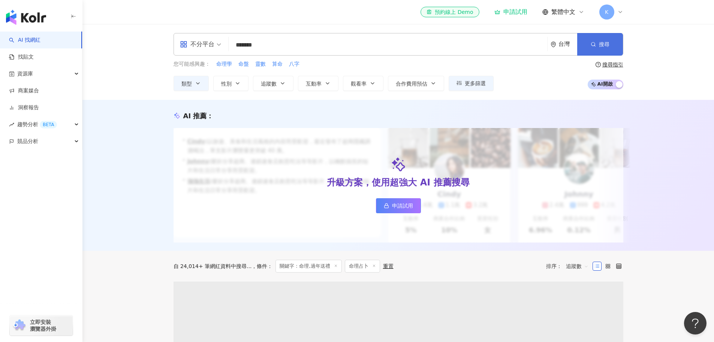
click at [601, 44] on span "搜尋" at bounding box center [604, 44] width 10 height 6
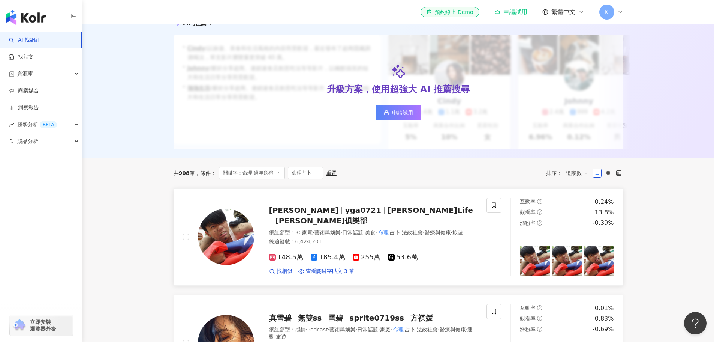
scroll to position [112, 0]
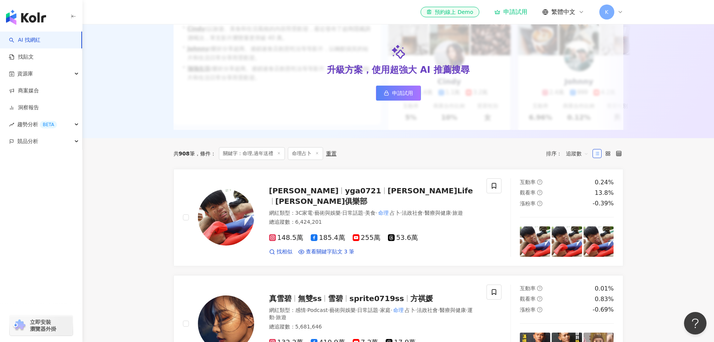
click at [575, 159] on span "追蹤數" at bounding box center [577, 153] width 22 height 12
click at [578, 176] on div "關聯性" at bounding box center [577, 174] width 19 height 8
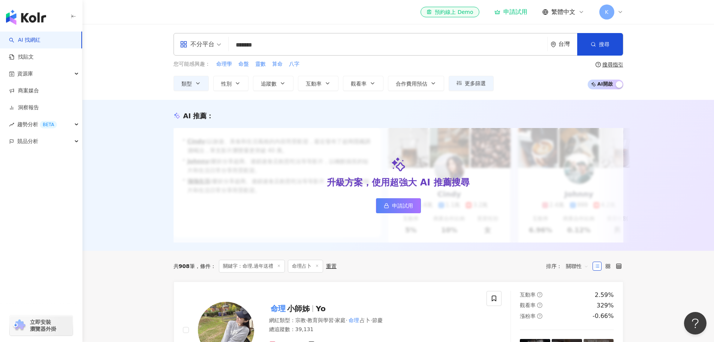
scroll to position [150, 0]
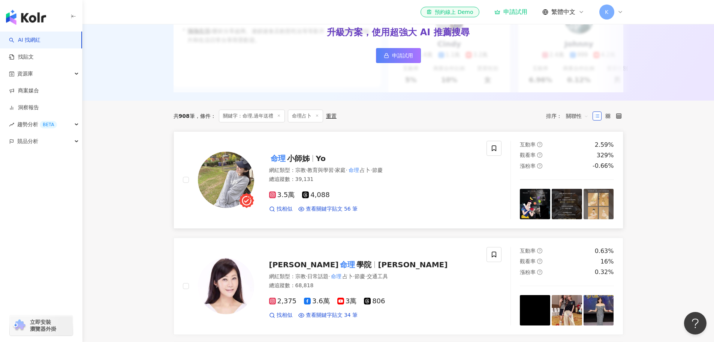
click at [311, 163] on span "命理 小師姊" at bounding box center [292, 158] width 47 height 9
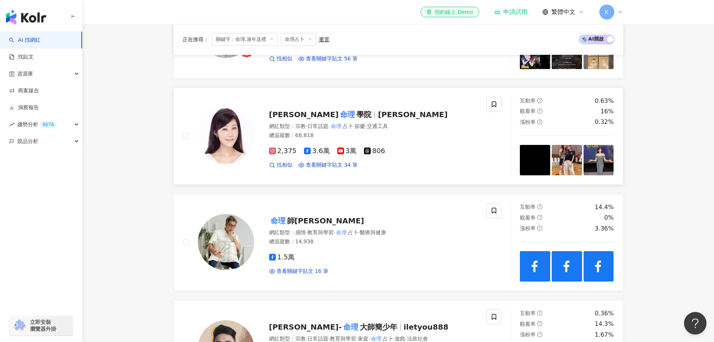
scroll to position [450, 0]
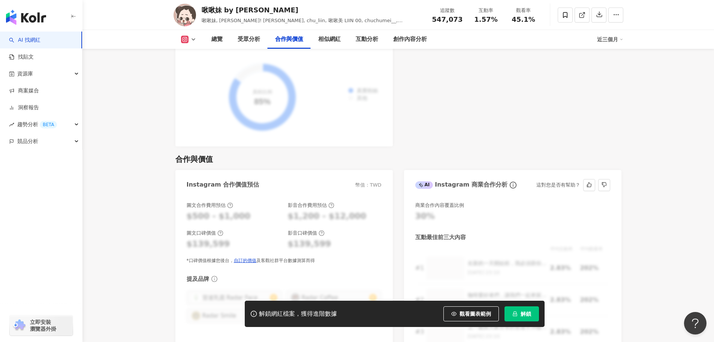
scroll to position [1050, 0]
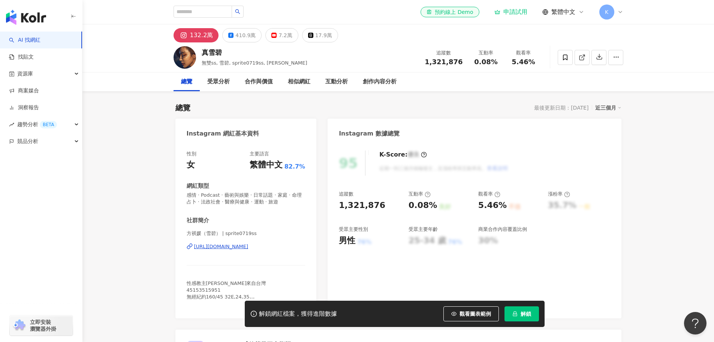
click at [231, 246] on div "https://www.instagram.com/sprite0719ss/" at bounding box center [221, 246] width 54 height 7
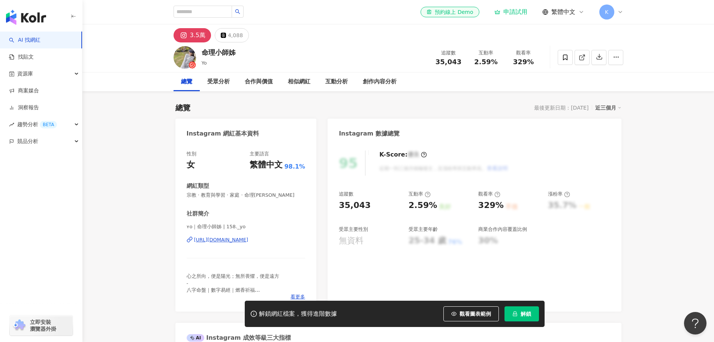
click at [249, 240] on div "https://www.instagram.com/158._yo/" at bounding box center [221, 239] width 54 height 7
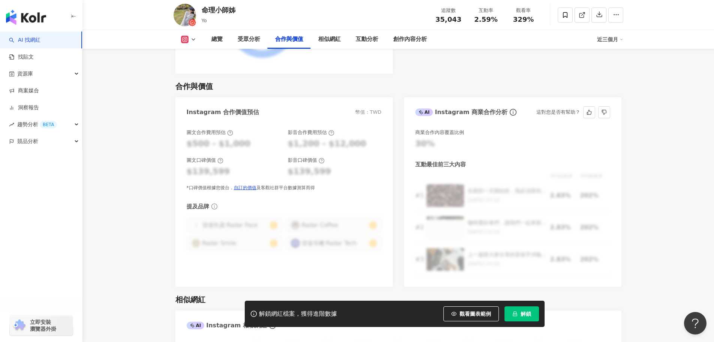
scroll to position [1012, 0]
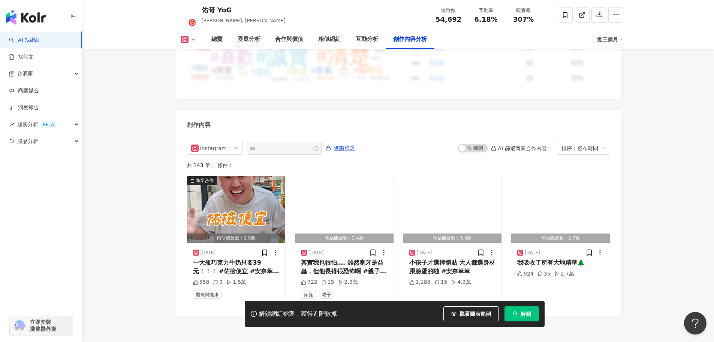
scroll to position [2275, 0]
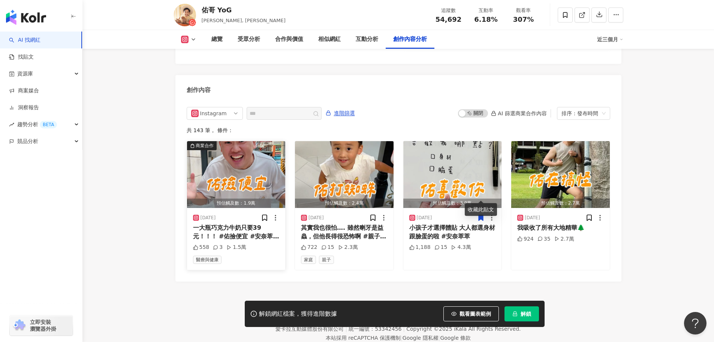
click at [257, 223] on div "一大瓶巧克力牛奶只要39元！！！ #佑撿便宜 #安奈萃萃 #美聯社 #巧克力牛奶" at bounding box center [236, 231] width 87 height 17
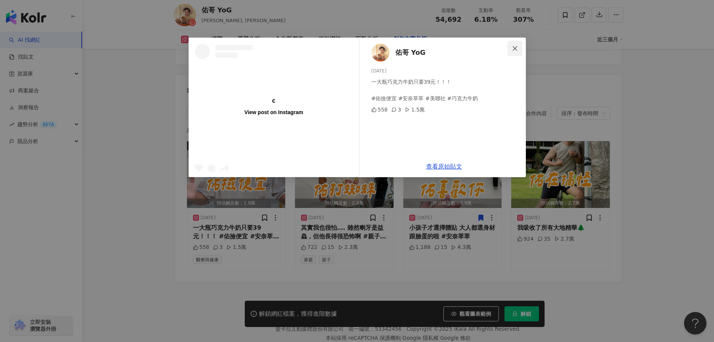
click at [516, 48] on icon "close" at bounding box center [515, 48] width 6 height 6
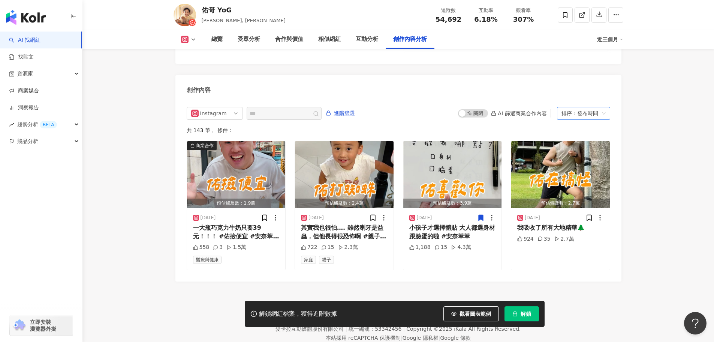
click at [572, 107] on div "排序：發布時間" at bounding box center [580, 113] width 37 height 12
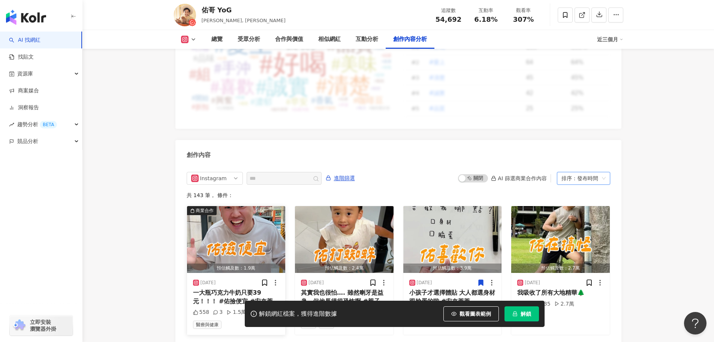
scroll to position [2200, 0]
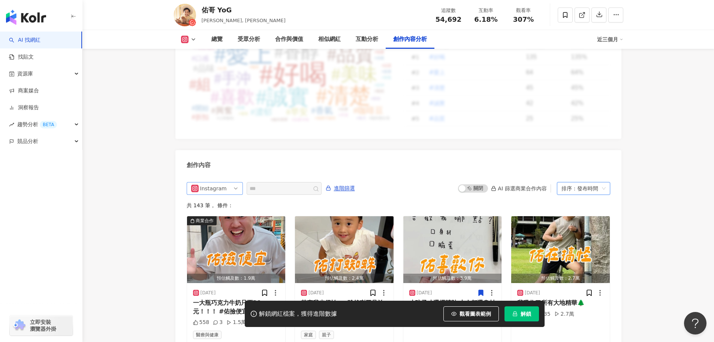
click at [222, 182] on div "Instagram" at bounding box center [212, 188] width 24 height 12
click at [222, 198] on div "不分平台" at bounding box center [214, 204] width 53 height 13
click at [222, 202] on div "共 143 筆 ， 條件：" at bounding box center [399, 205] width 424 height 6
